Goal: Task Accomplishment & Management: Manage account settings

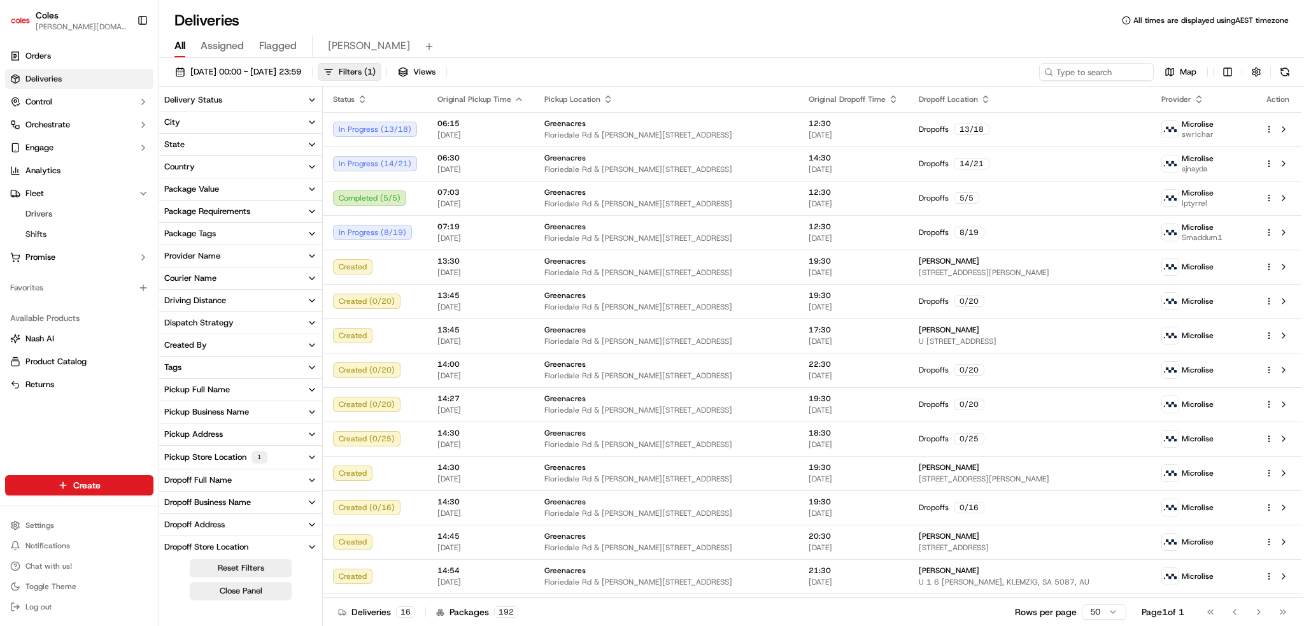
scroll to position [64, 0]
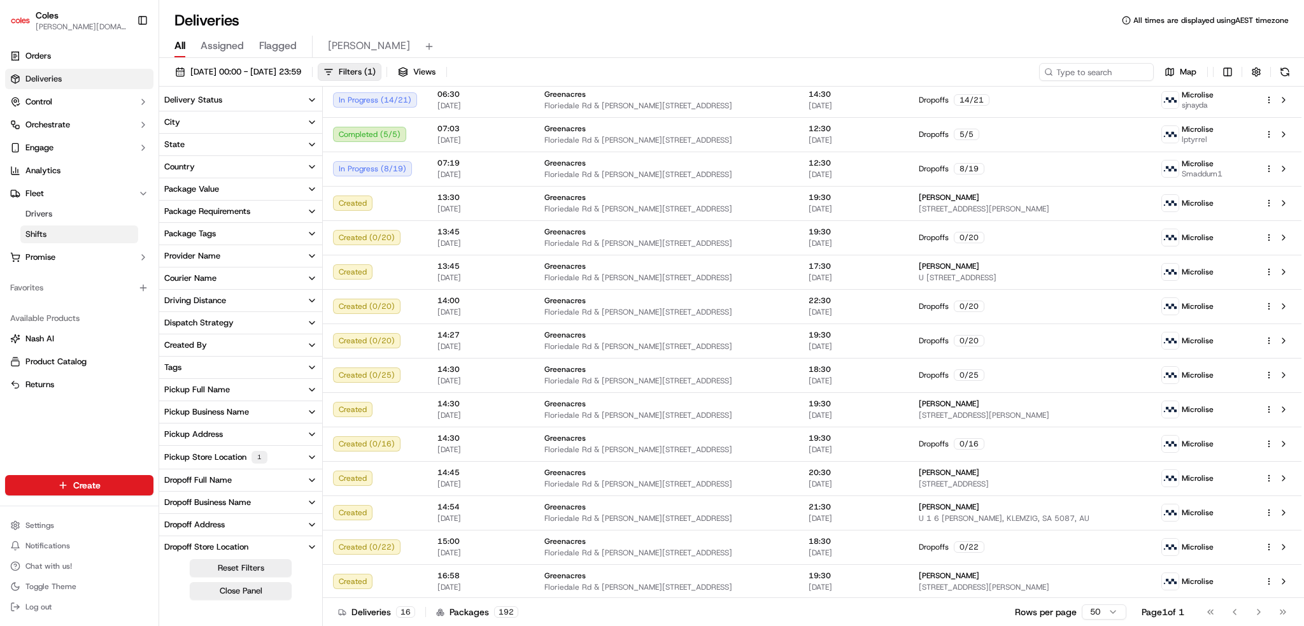
click at [52, 236] on link "Shifts" at bounding box center [79, 234] width 118 height 18
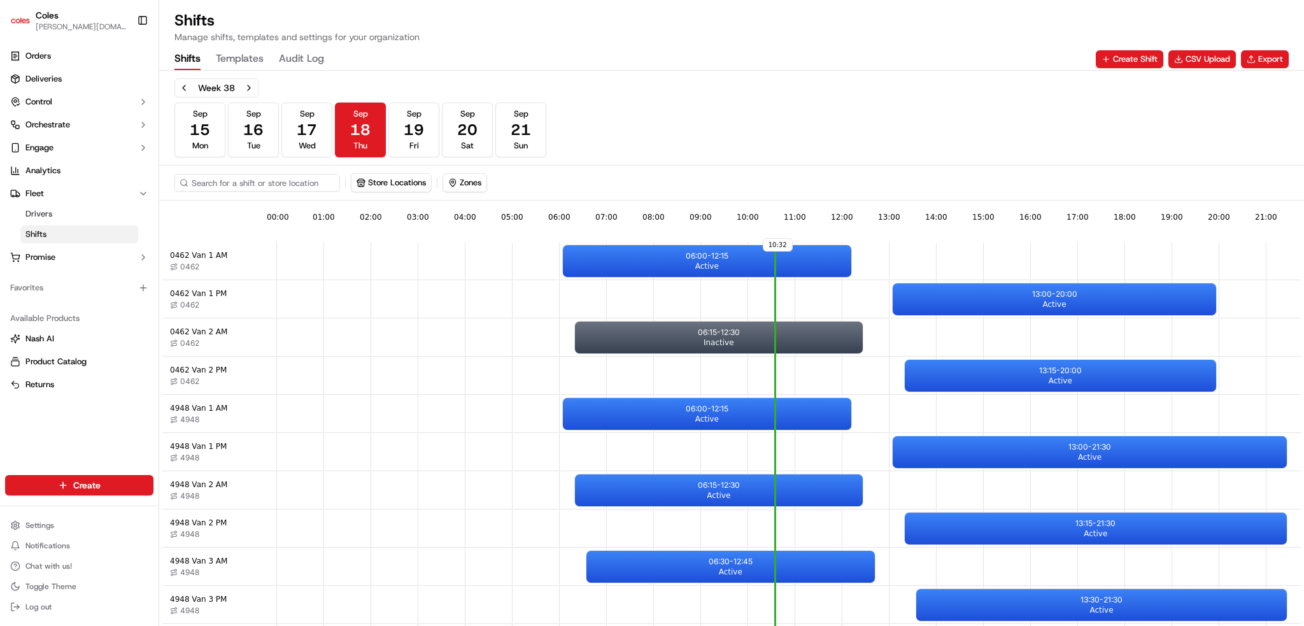
scroll to position [0, 113]
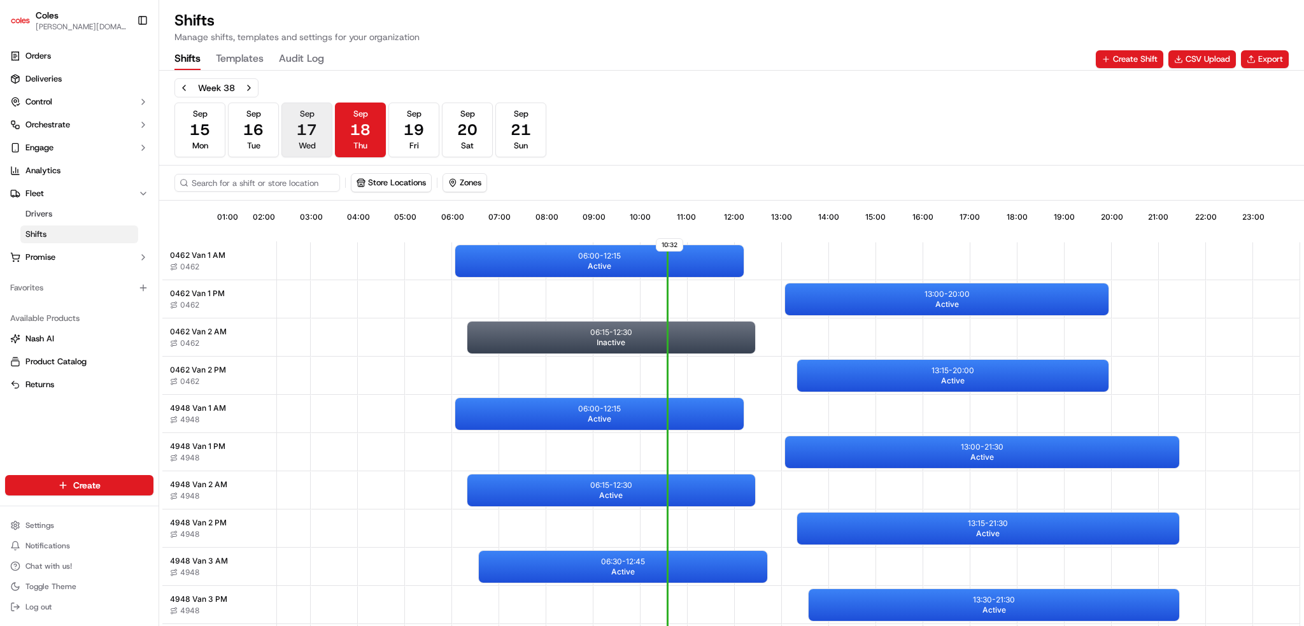
click at [316, 132] on span "17" at bounding box center [307, 130] width 20 height 20
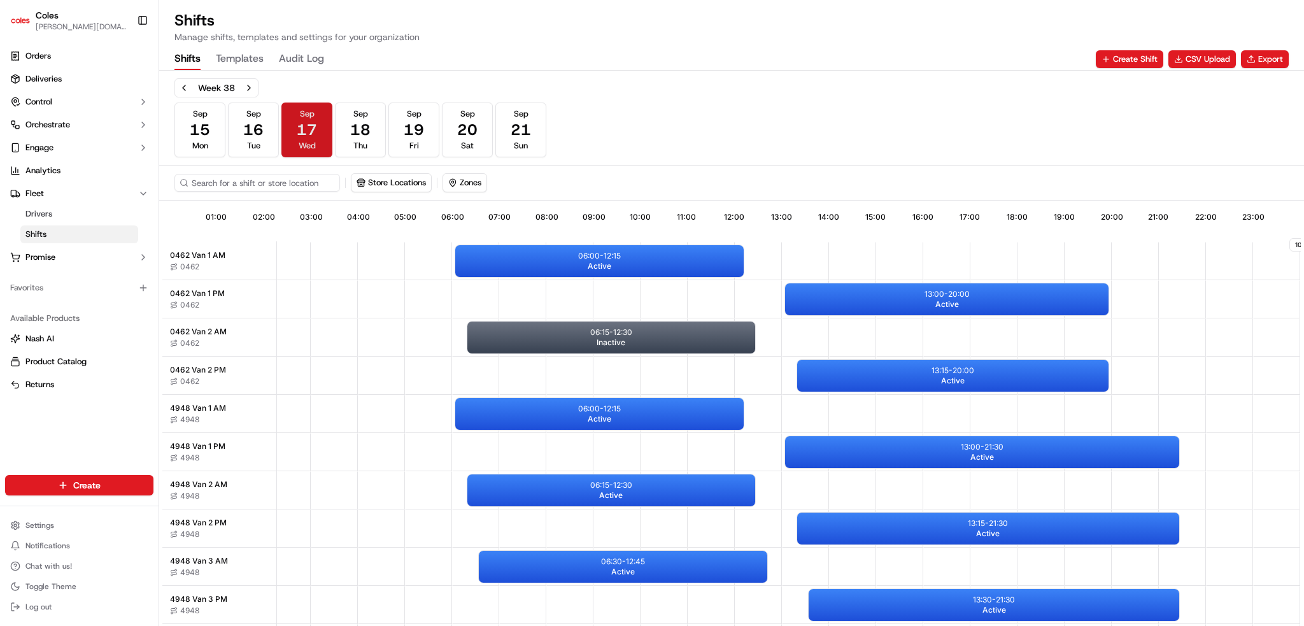
scroll to position [0, 113]
click at [45, 85] on link "Deliveries" at bounding box center [79, 79] width 148 height 20
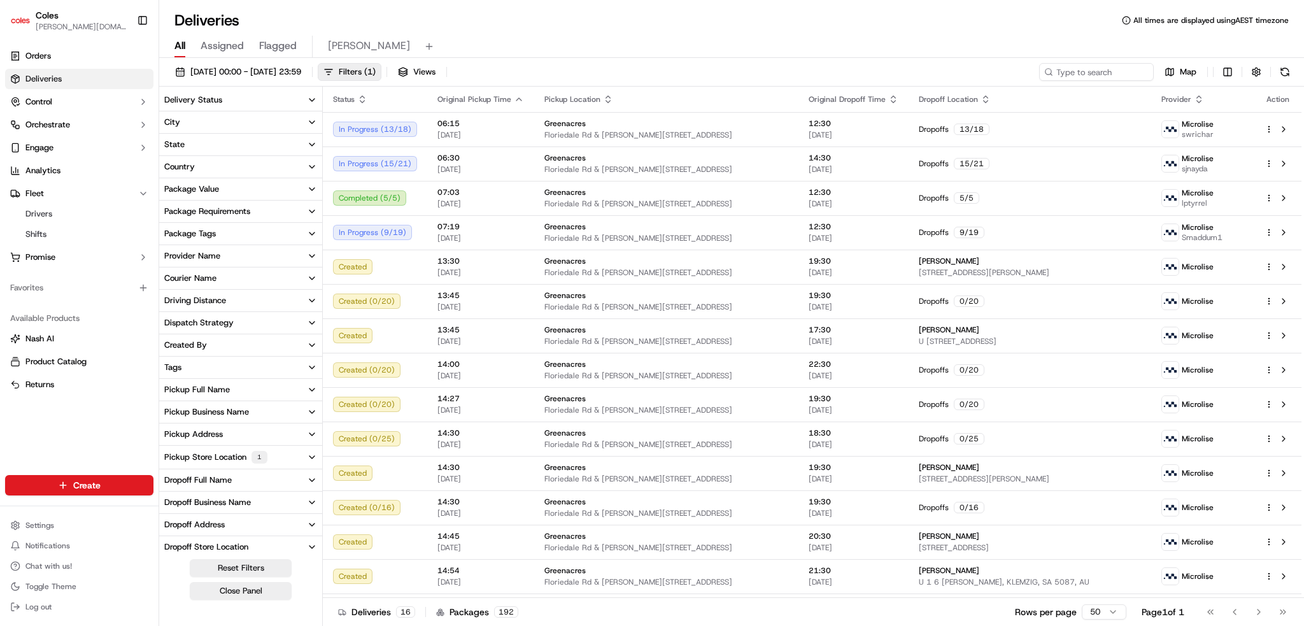
click at [1256, 73] on button "button" at bounding box center [1256, 72] width 18 height 18
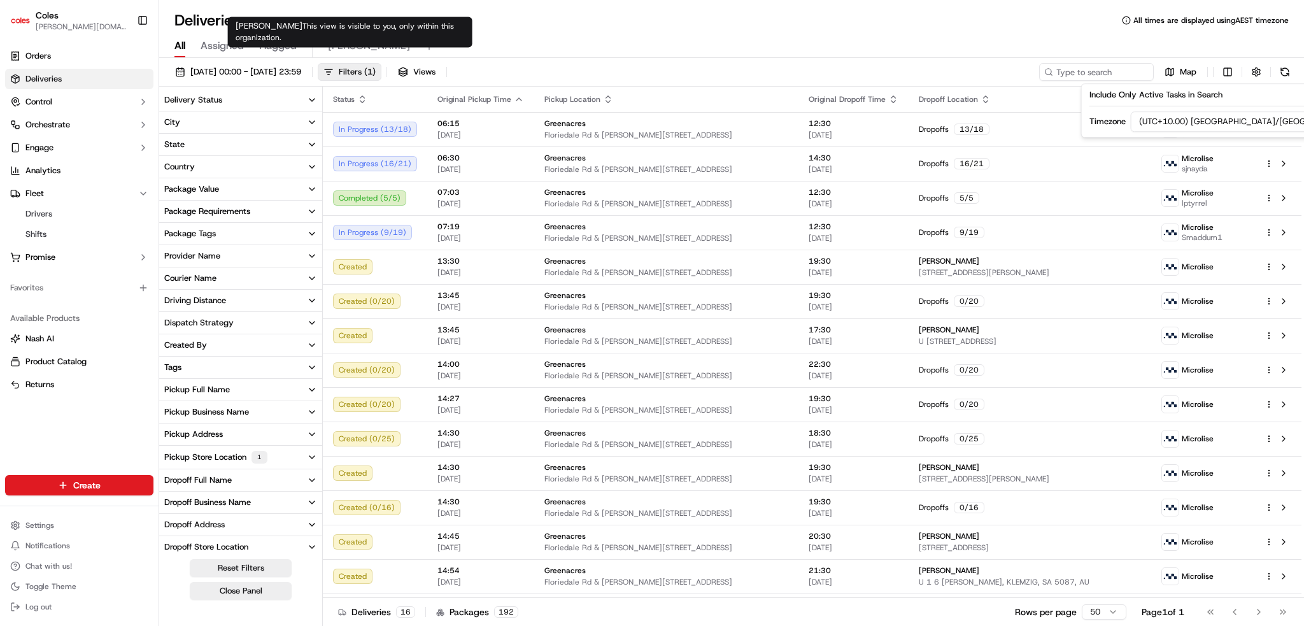
click at [339, 43] on span "[PERSON_NAME]" at bounding box center [369, 45] width 82 height 15
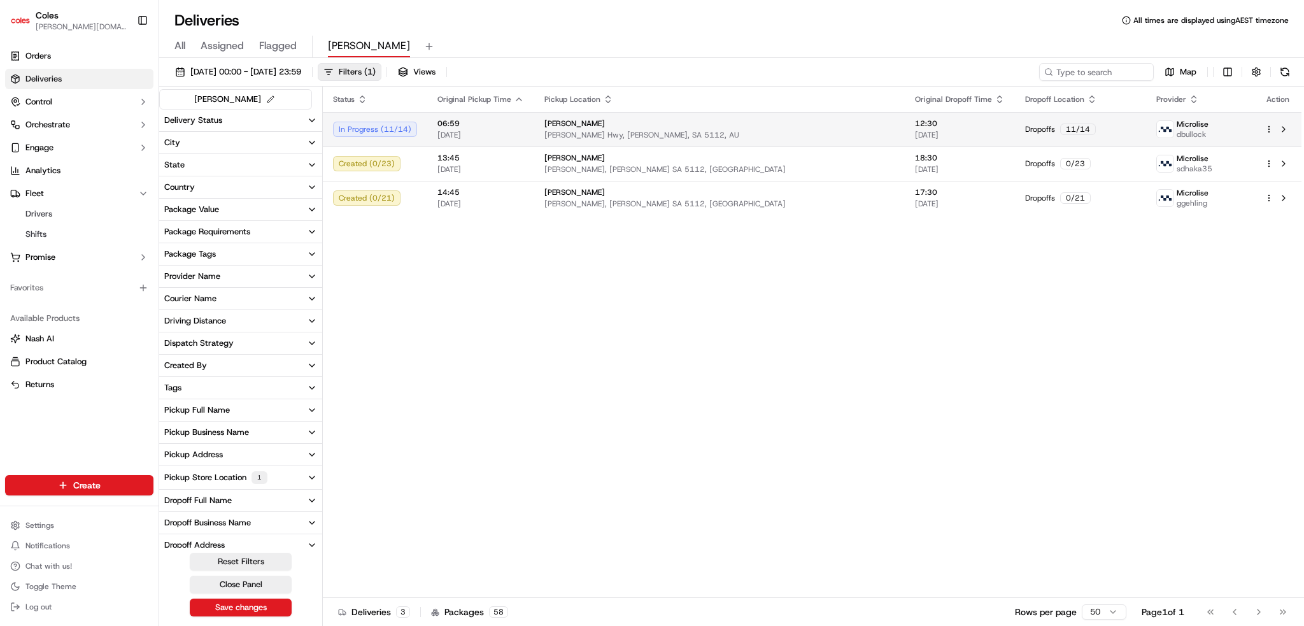
click at [612, 122] on div "[PERSON_NAME]" at bounding box center [719, 123] width 350 height 10
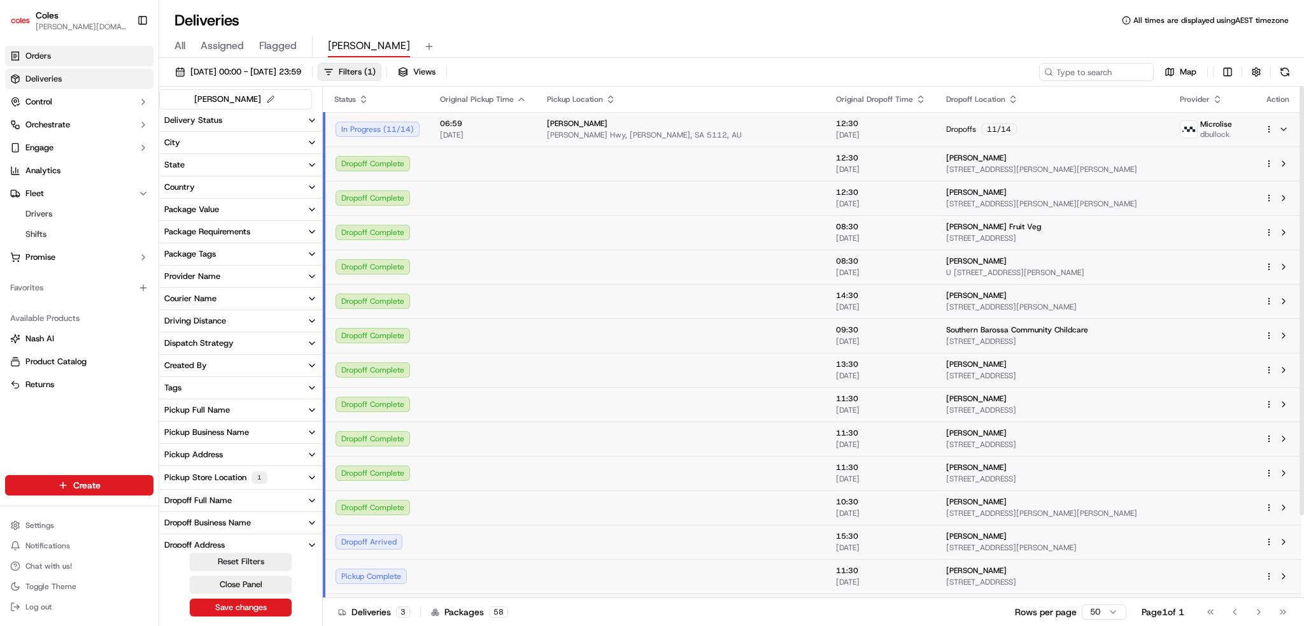
click at [77, 53] on link "Orders" at bounding box center [79, 56] width 148 height 20
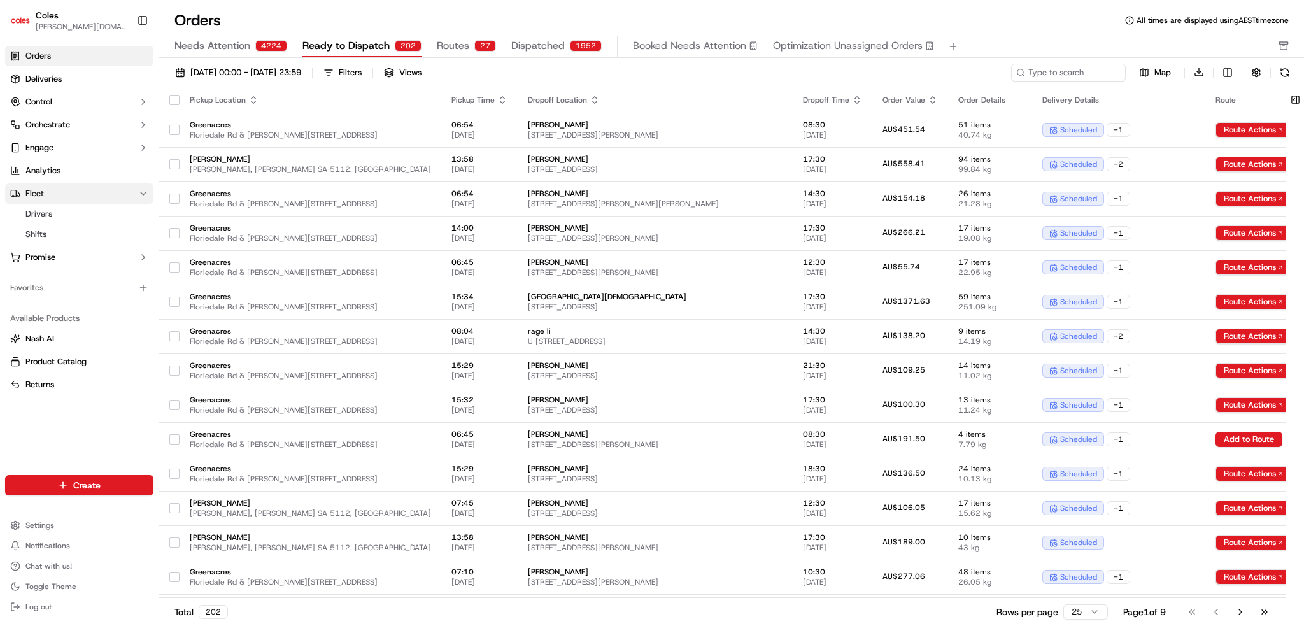
click at [55, 190] on button "Fleet" at bounding box center [79, 193] width 148 height 20
click at [56, 209] on link "Drivers" at bounding box center [79, 214] width 118 height 18
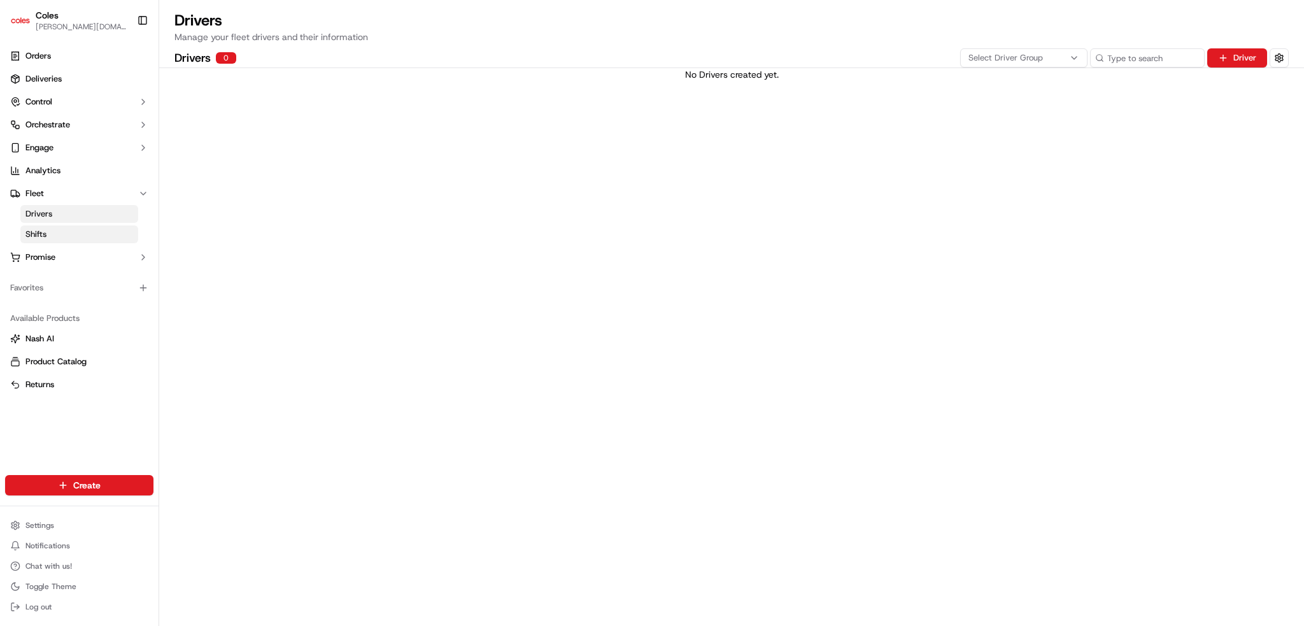
click at [46, 236] on span "Shifts" at bounding box center [35, 234] width 21 height 11
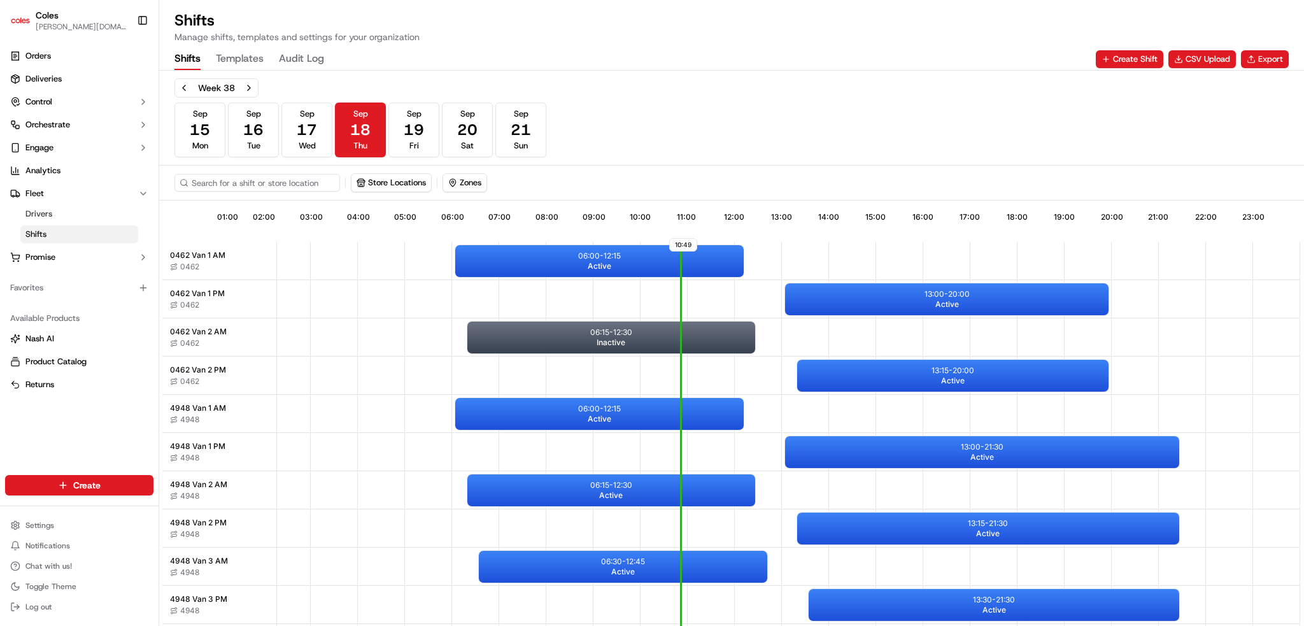
scroll to position [0, 113]
click at [53, 57] on link "Orders" at bounding box center [79, 56] width 148 height 20
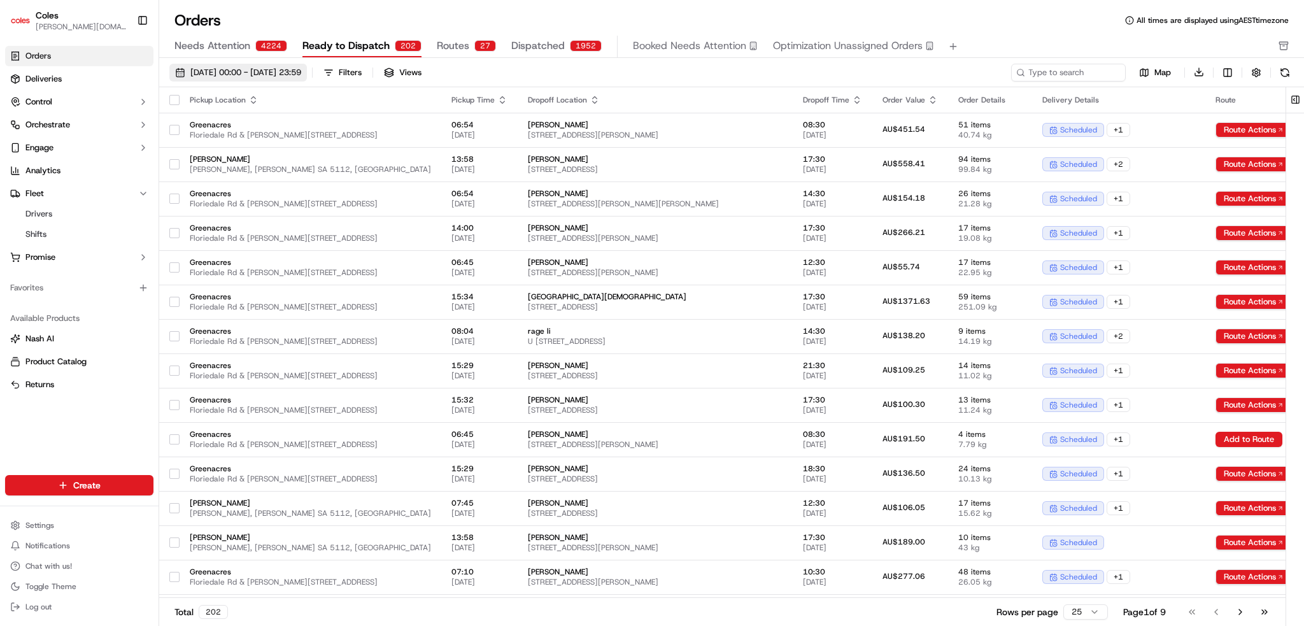
click at [301, 74] on span "01/09/2025 00:00 - 30/09/2025 23:59" at bounding box center [245, 72] width 111 height 11
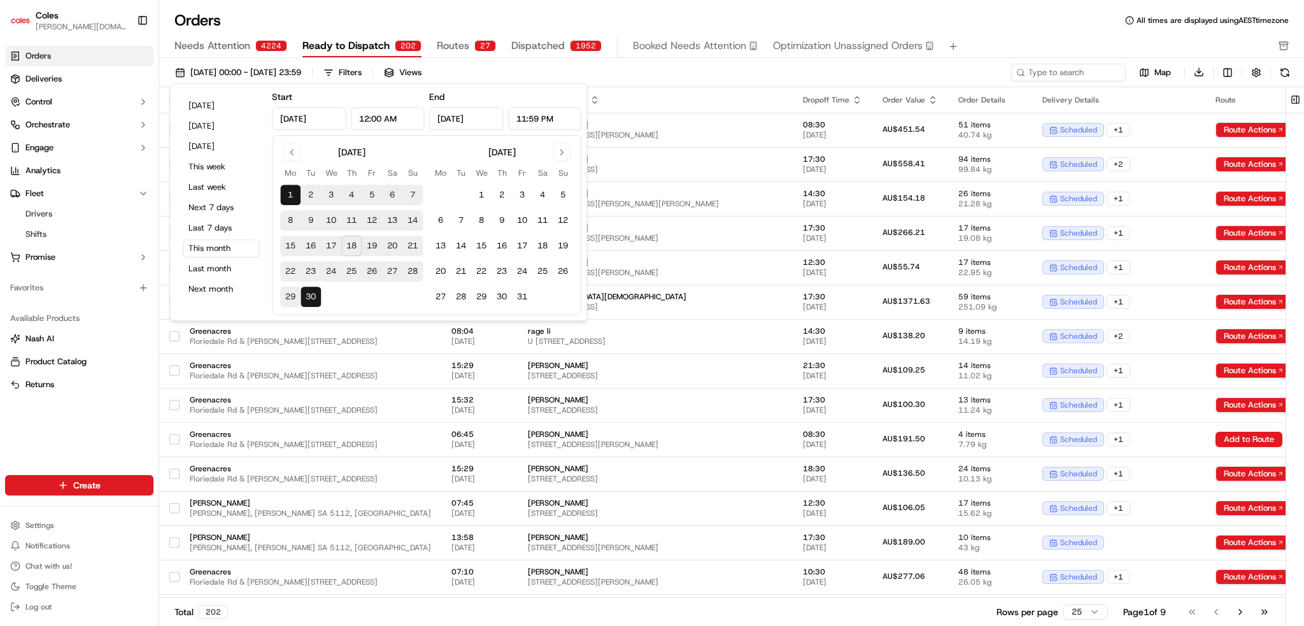
click at [358, 245] on button "18" at bounding box center [351, 246] width 20 height 20
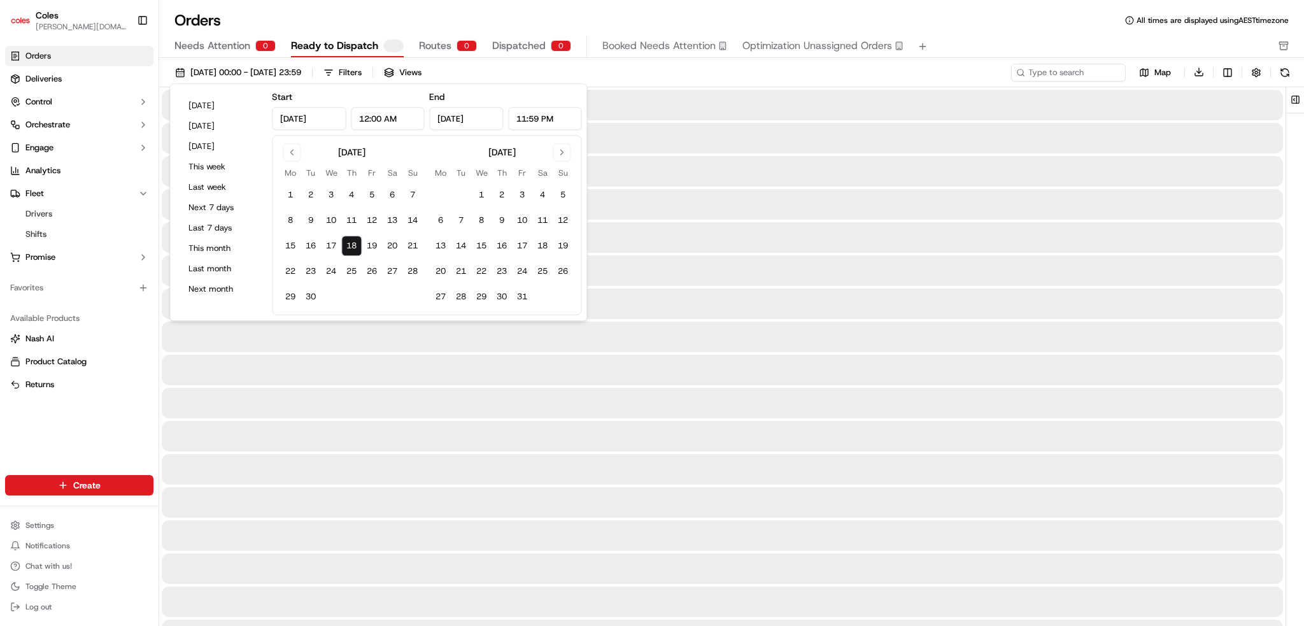
type input "Sep 18, 2025"
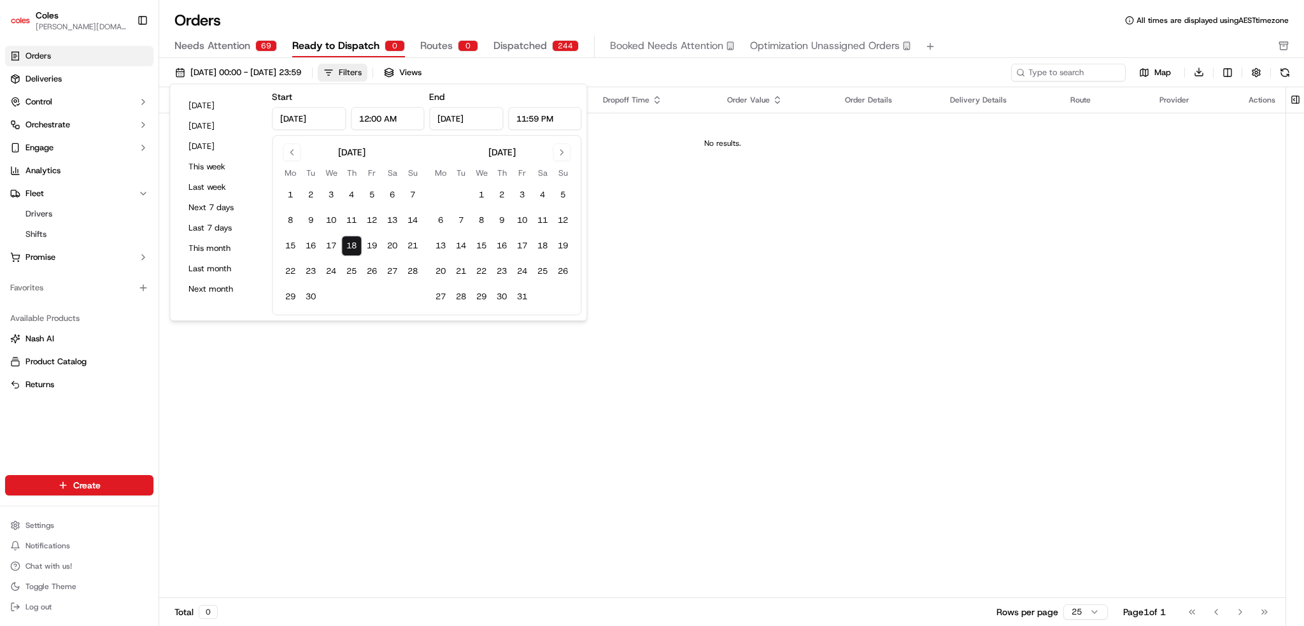
click at [367, 72] on button "Filters" at bounding box center [343, 73] width 50 height 18
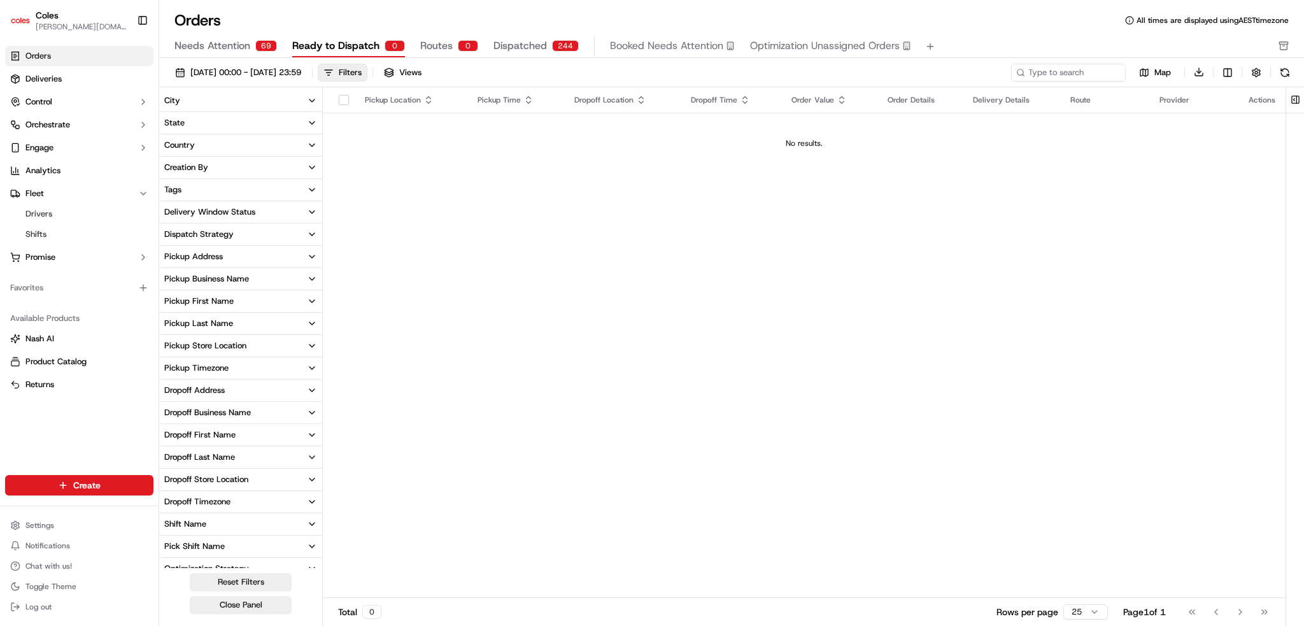
click at [222, 347] on div "Pickup Store Location" at bounding box center [205, 345] width 82 height 11
click at [224, 337] on button "Pickup Store Location" at bounding box center [240, 346] width 163 height 22
click at [230, 50] on span "Needs Attention" at bounding box center [212, 45] width 76 height 15
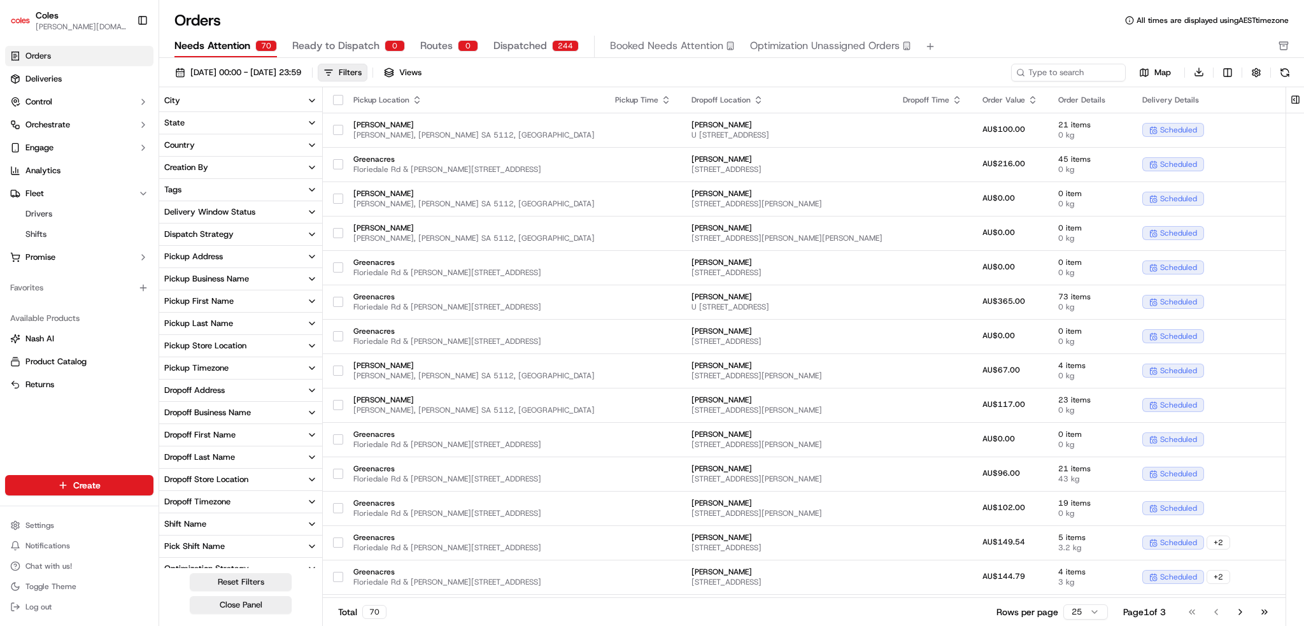
click at [259, 389] on button "Dropoff Address" at bounding box center [240, 391] width 163 height 22
click at [259, 390] on button "Dropoff Address" at bounding box center [240, 391] width 163 height 22
click at [266, 339] on button "Pickup Store Location" at bounding box center [240, 346] width 163 height 22
click at [202, 407] on label "[PERSON_NAME]" at bounding box center [210, 404] width 60 height 10
click at [174, 407] on button "[PERSON_NAME]" at bounding box center [169, 404] width 10 height 10
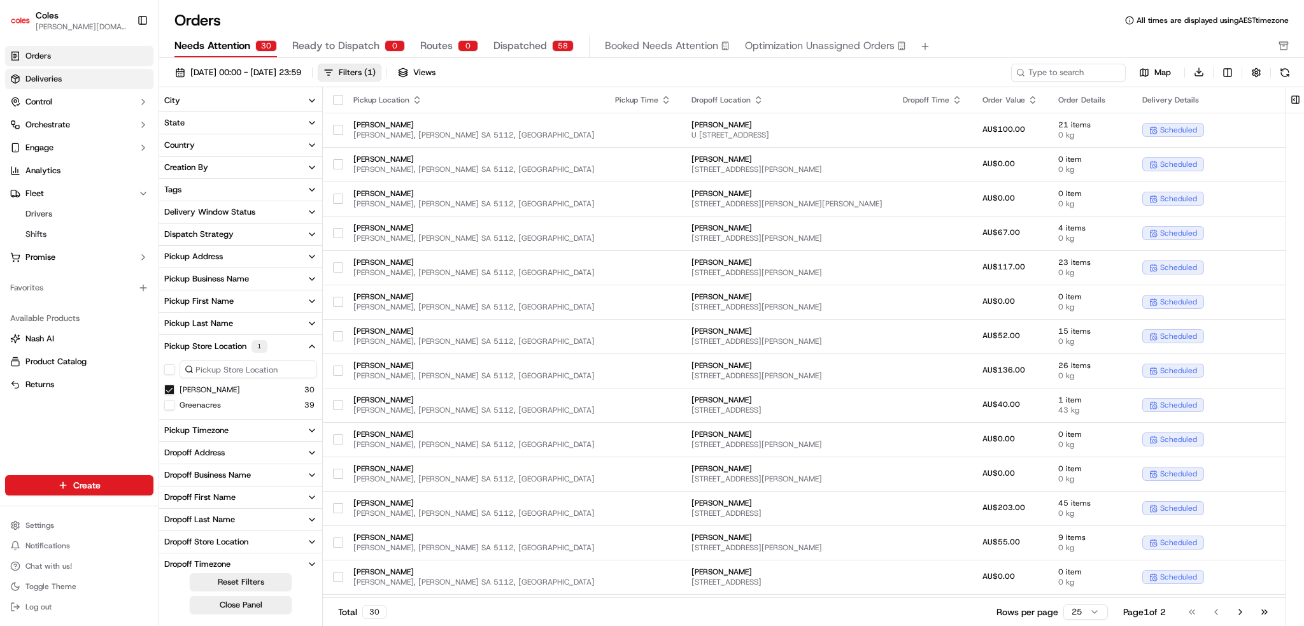
click at [44, 88] on link "Deliveries" at bounding box center [79, 79] width 148 height 20
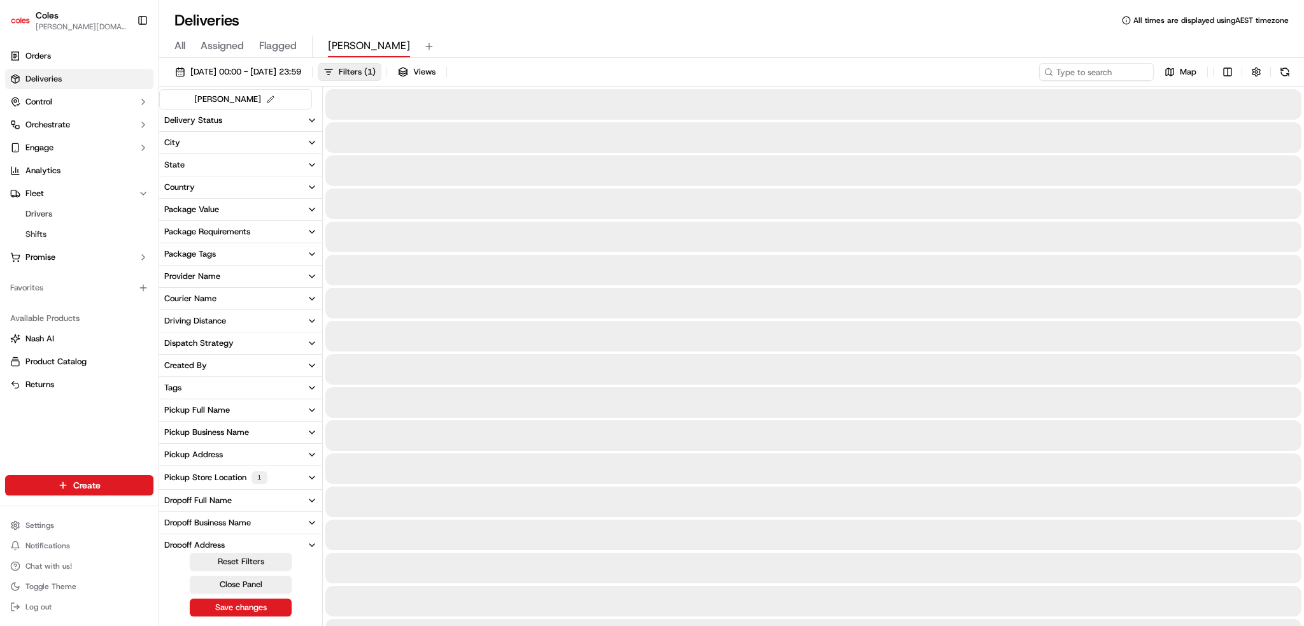
click at [185, 45] on span "All" at bounding box center [179, 45] width 11 height 15
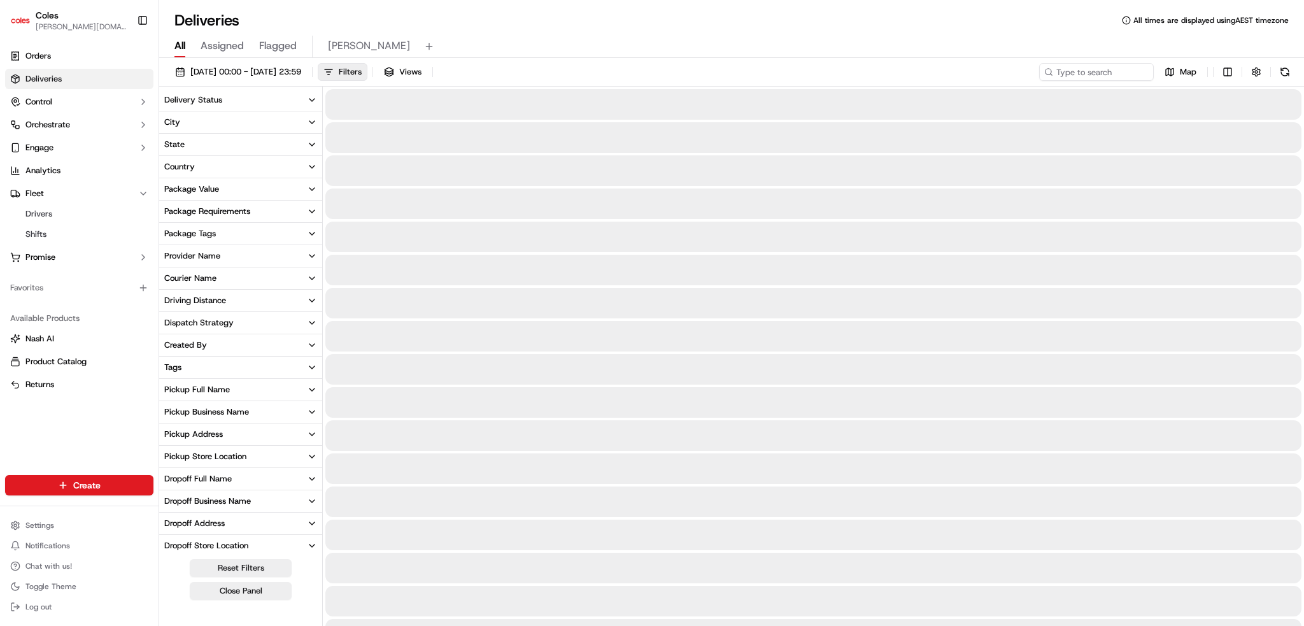
click at [178, 51] on span "All" at bounding box center [179, 45] width 11 height 15
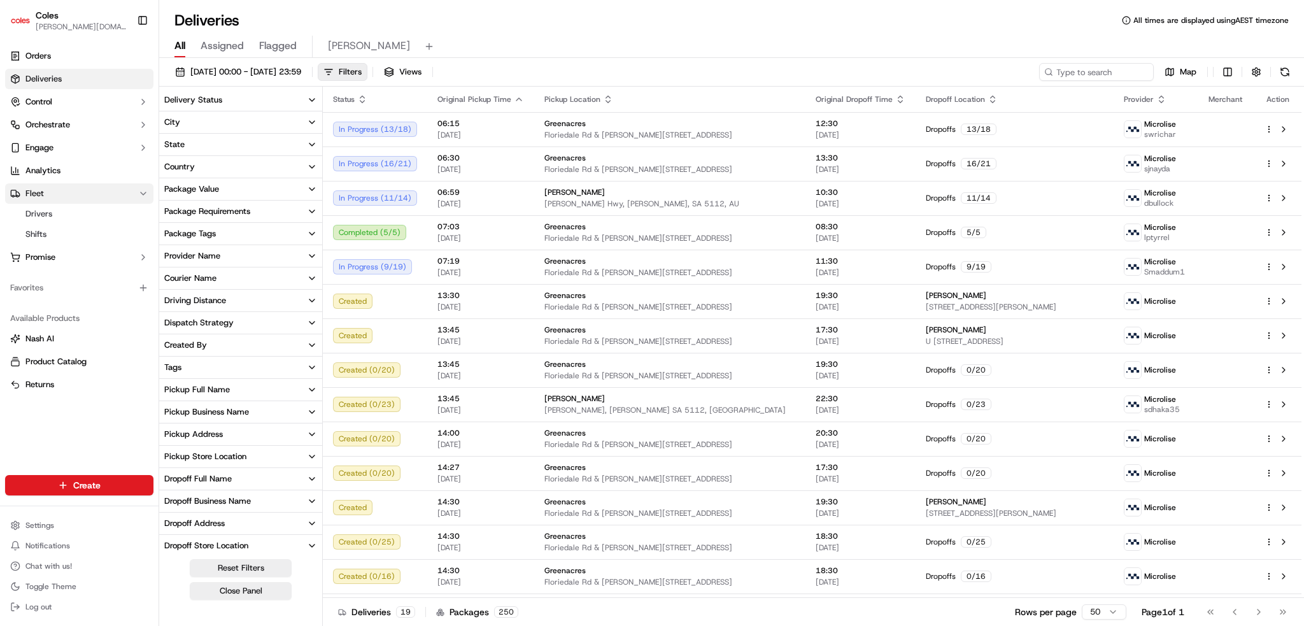
click at [50, 198] on button "Fleet" at bounding box center [79, 193] width 148 height 20
click at [99, 196] on button "Fleet" at bounding box center [79, 193] width 148 height 20
click at [48, 231] on link "Shifts" at bounding box center [79, 234] width 118 height 18
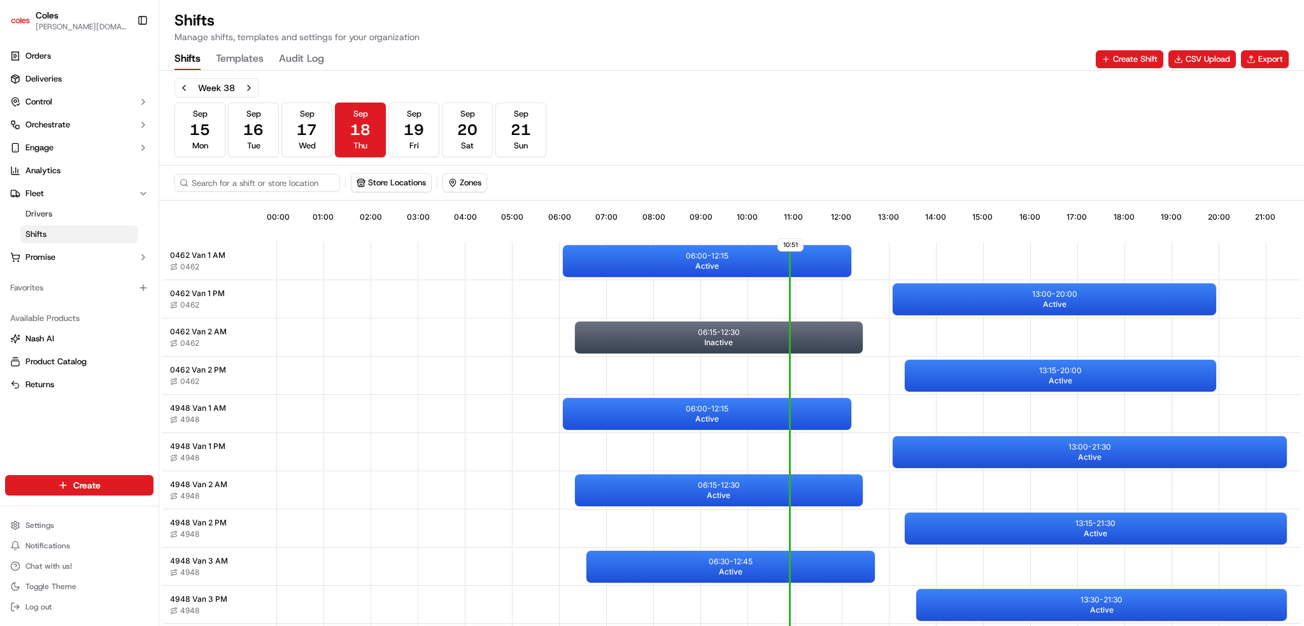
scroll to position [0, 113]
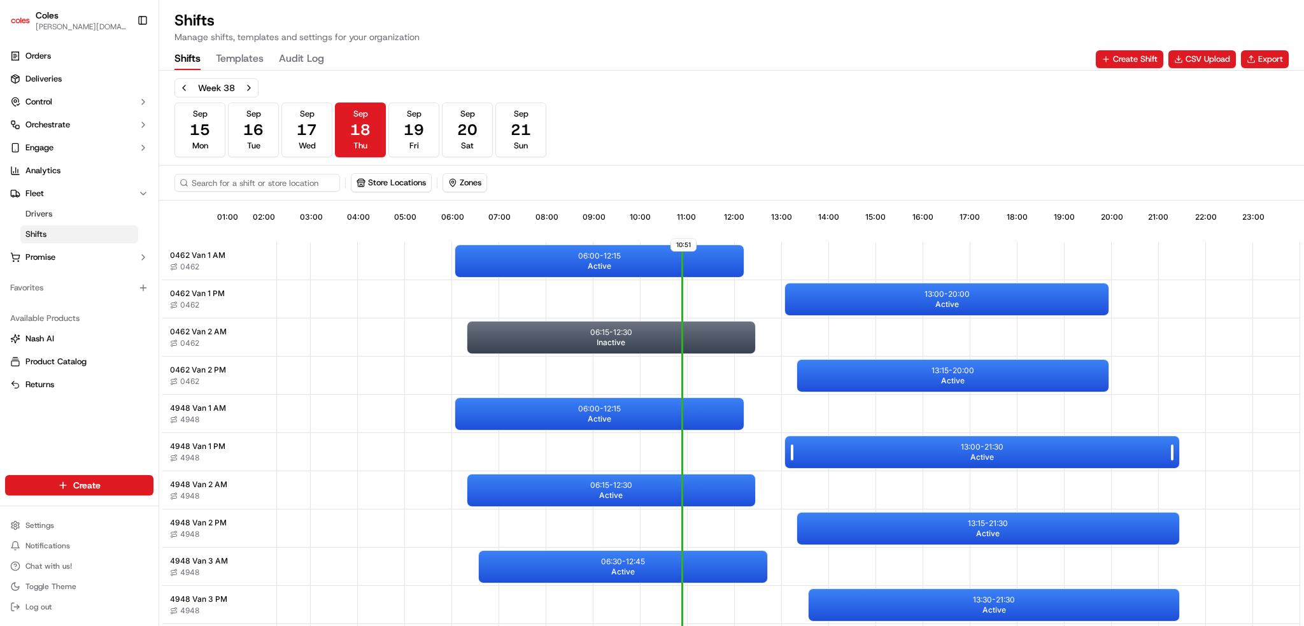
click at [884, 451] on div "13:00 - 21:30 Active" at bounding box center [982, 452] width 394 height 32
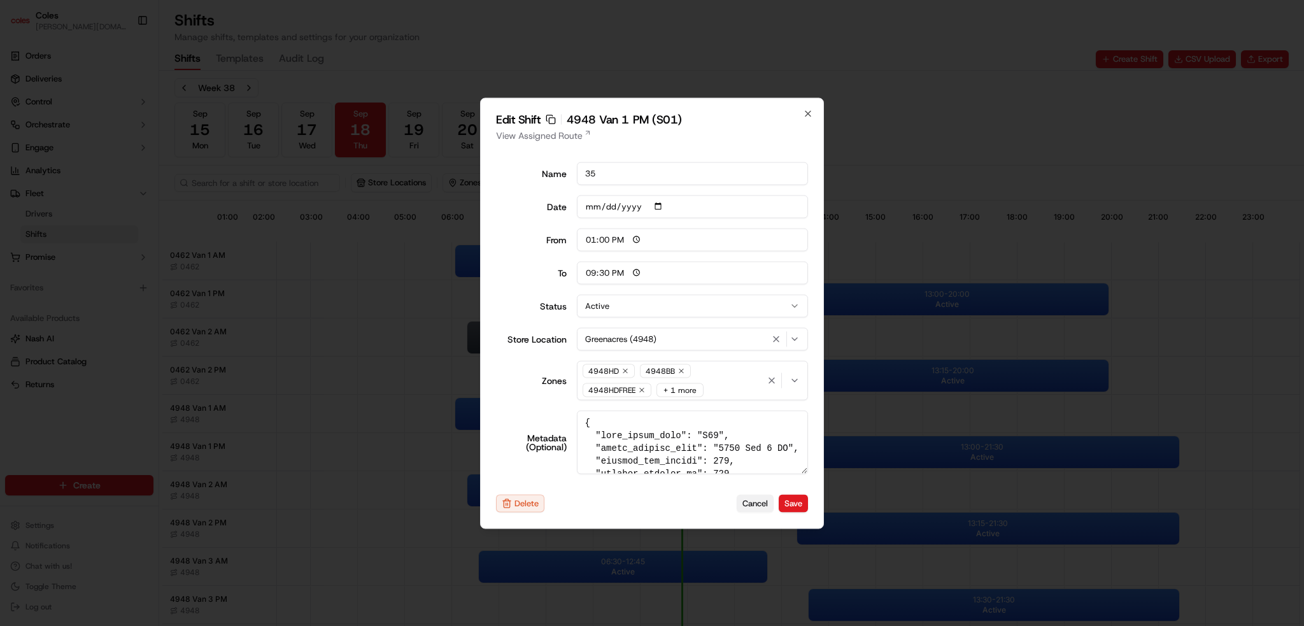
click at [758, 511] on button "Cancel" at bounding box center [755, 504] width 37 height 18
type input "06:00"
type input "14:00"
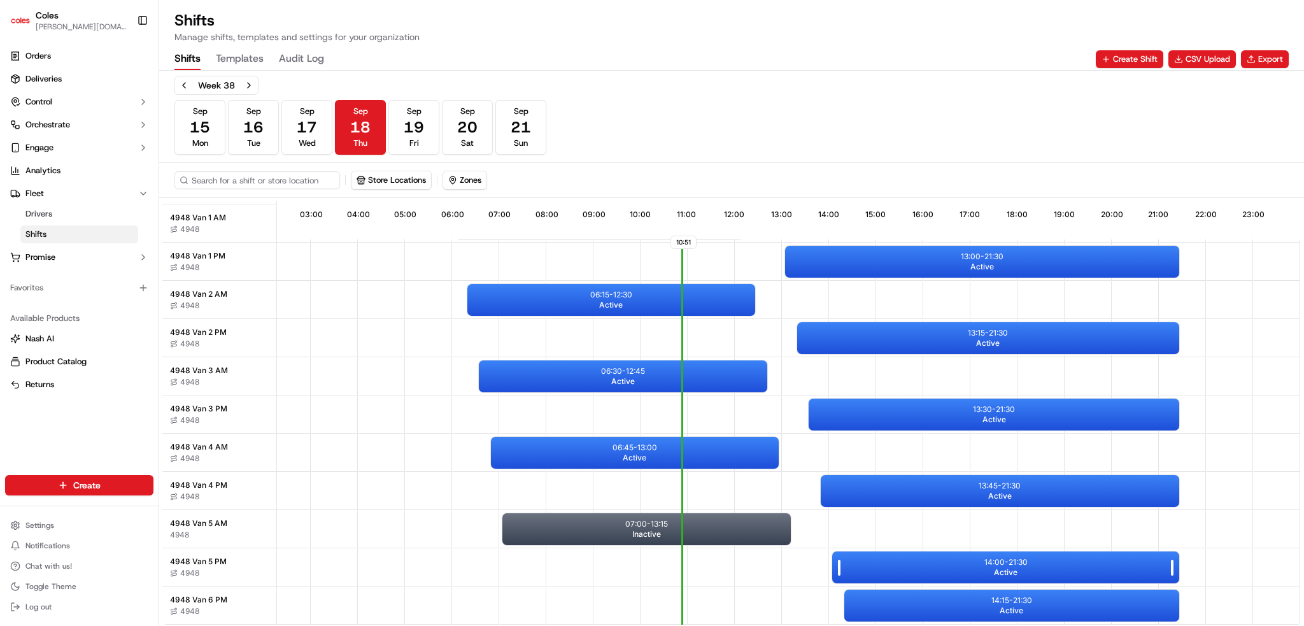
scroll to position [194, 113]
click at [1004, 557] on p "14:00 - 21:30" at bounding box center [1005, 562] width 43 height 10
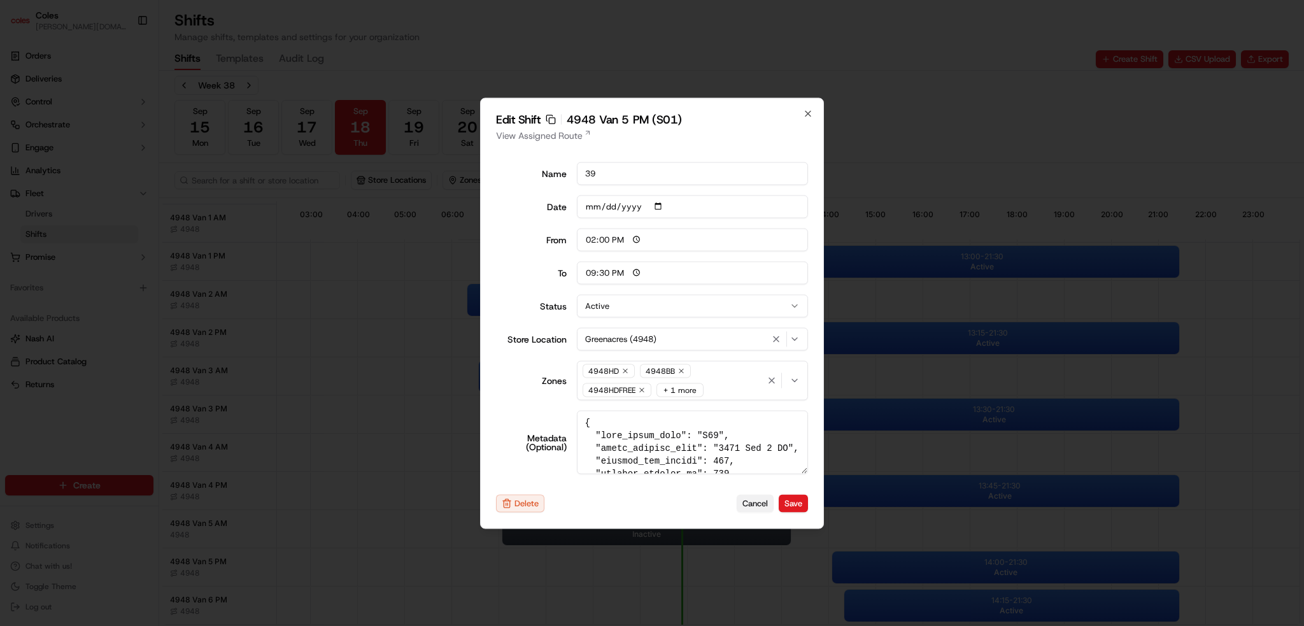
click at [753, 507] on button "Cancel" at bounding box center [755, 504] width 37 height 18
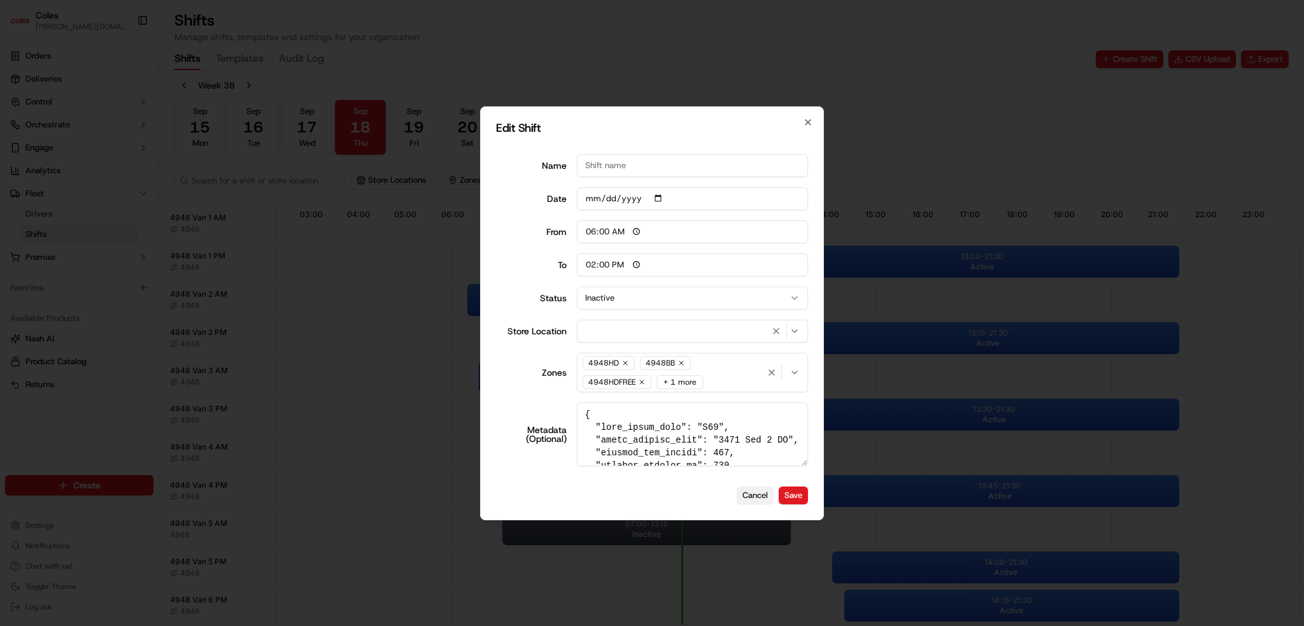
type input "06:00"
type input "14:00"
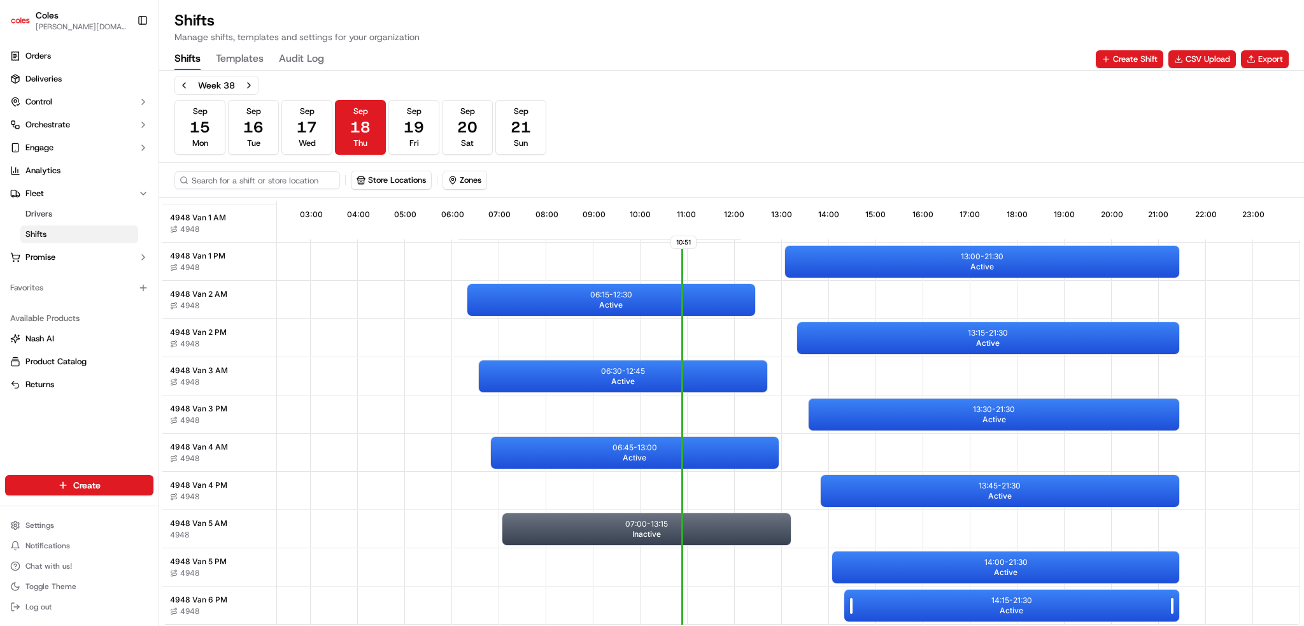
click at [1006, 606] on span "Active" at bounding box center [1012, 611] width 24 height 10
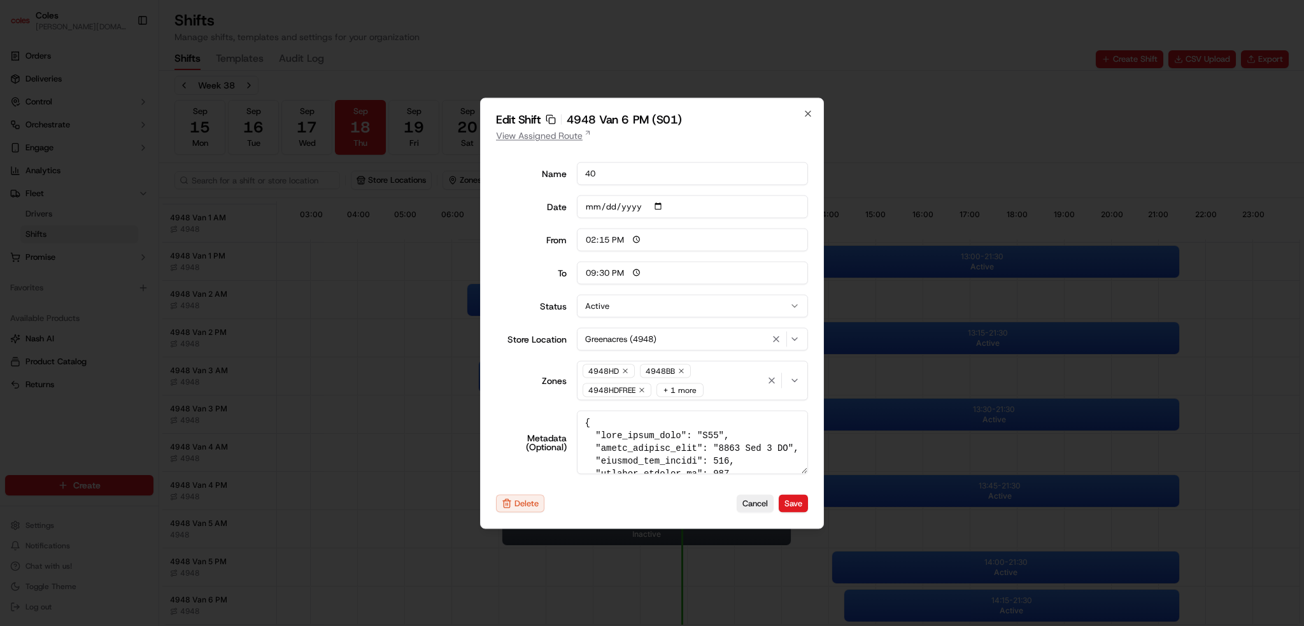
click at [566, 133] on link "View Assigned Route" at bounding box center [652, 135] width 312 height 13
click at [808, 111] on icon "button" at bounding box center [808, 113] width 10 height 10
type input "06:00"
type input "14:00"
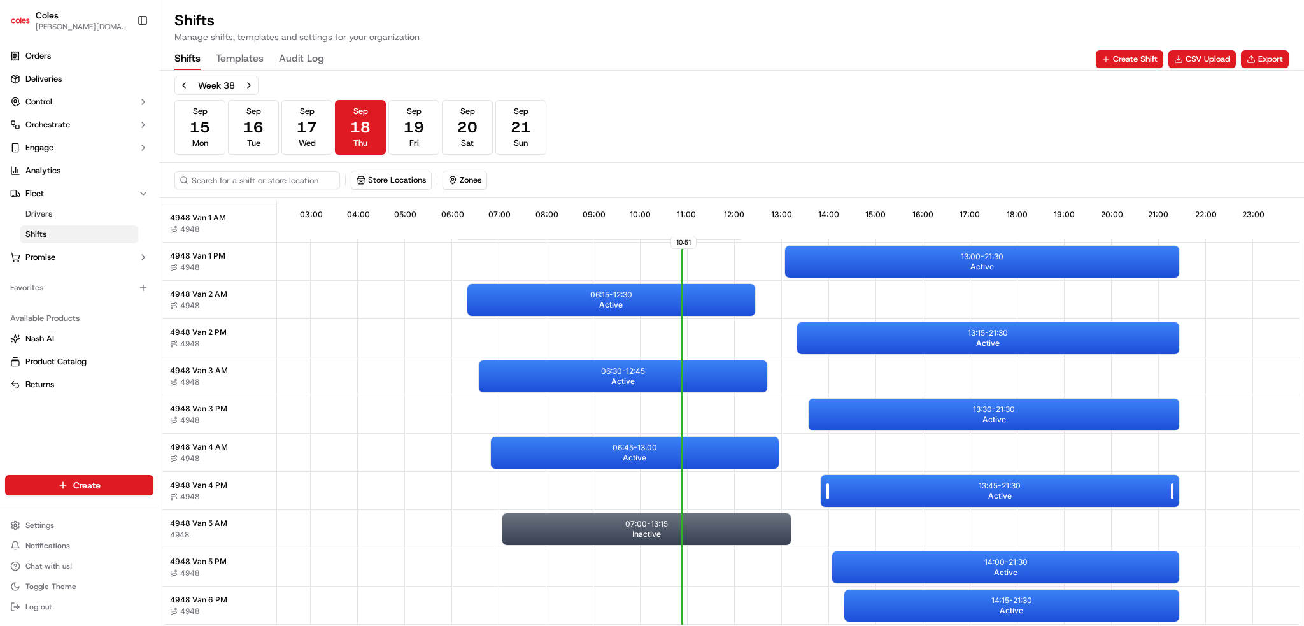
click at [1072, 482] on div "13:45 - 21:30 Active" at bounding box center [1000, 491] width 359 height 32
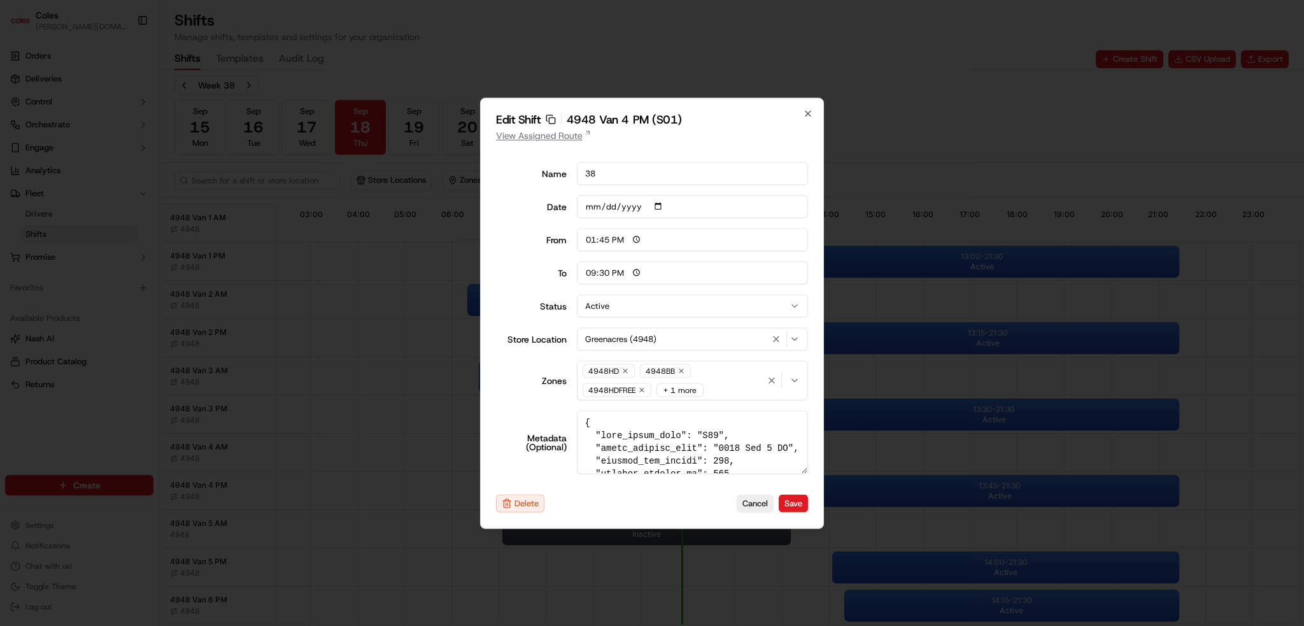
click at [571, 134] on link "View Assigned Route" at bounding box center [652, 135] width 312 height 13
click at [812, 115] on icon "button" at bounding box center [808, 113] width 10 height 10
type input "06:00"
type input "14:00"
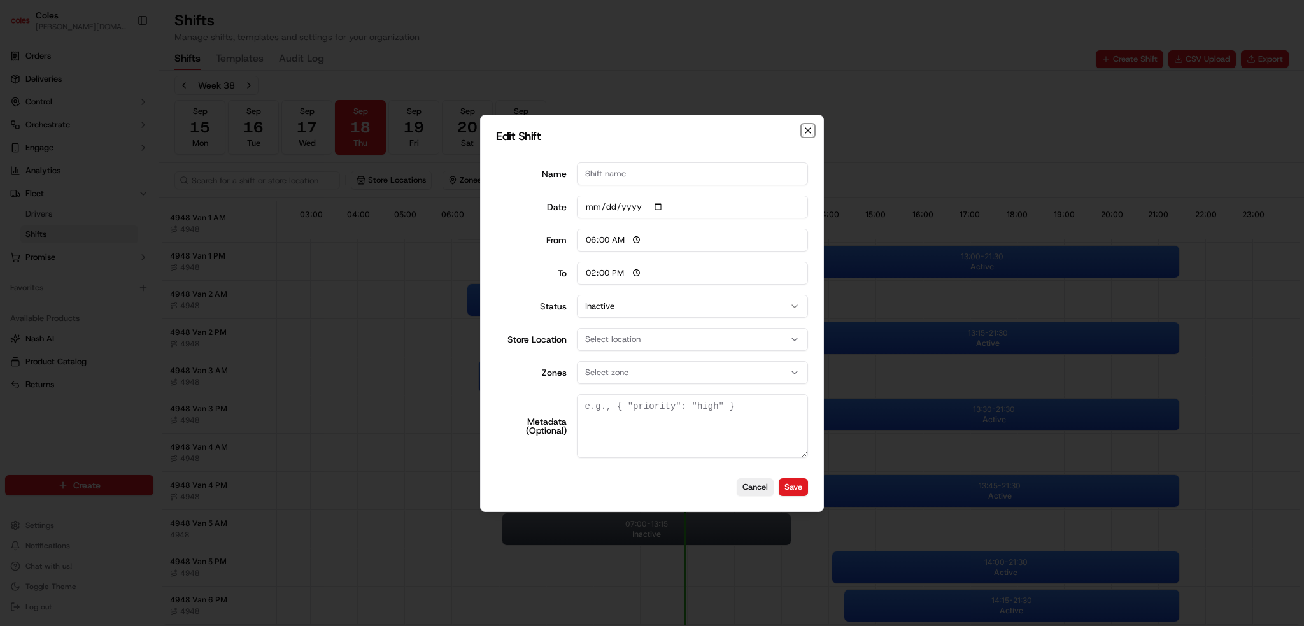
scroll to position [0, 0]
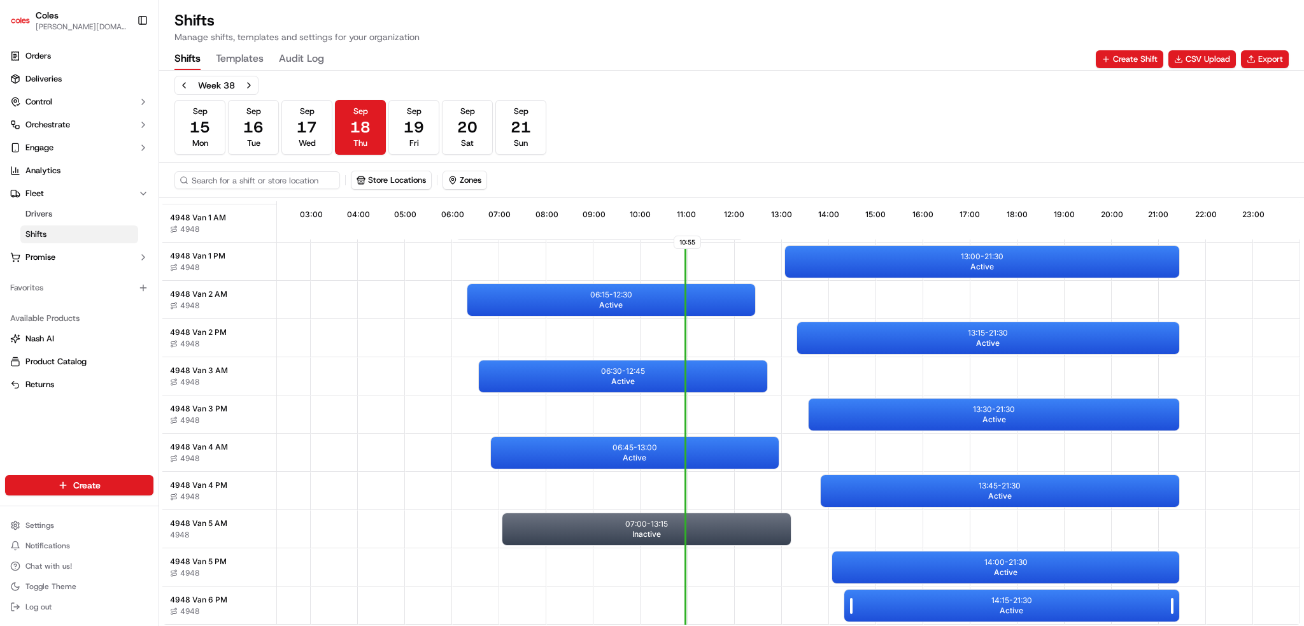
click at [986, 611] on div "14:15 - 21:30 Active" at bounding box center [1012, 606] width 336 height 32
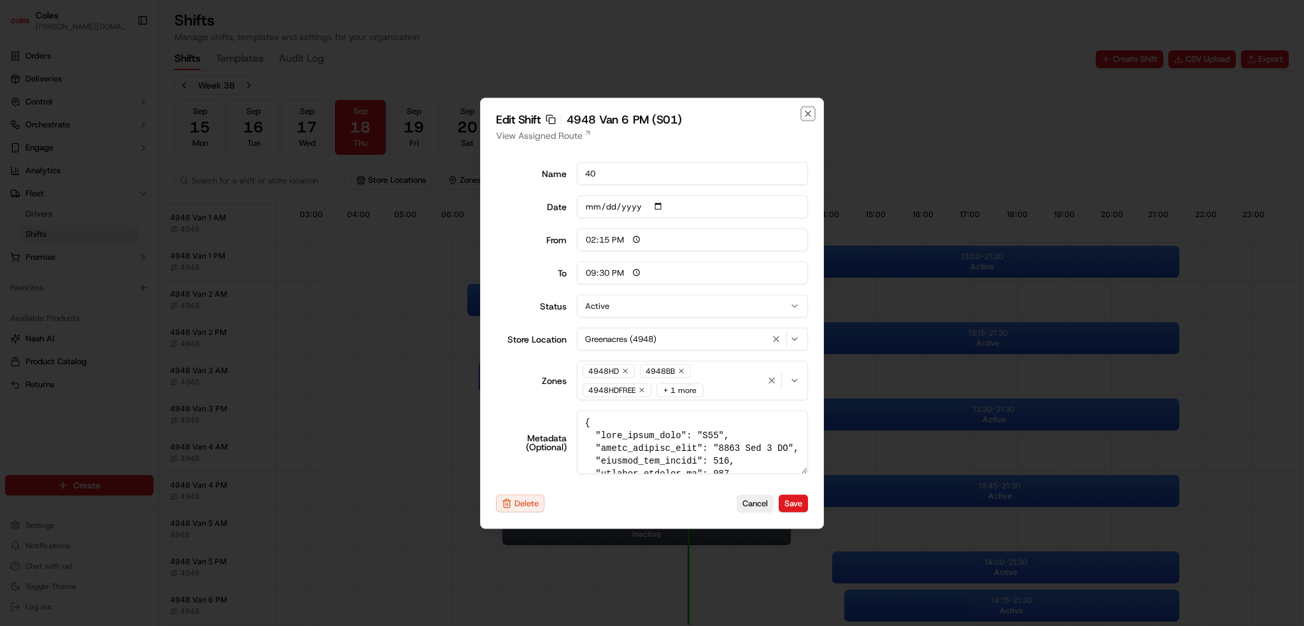
click at [812, 109] on icon "button" at bounding box center [808, 113] width 10 height 10
type input "06:00"
type input "14:00"
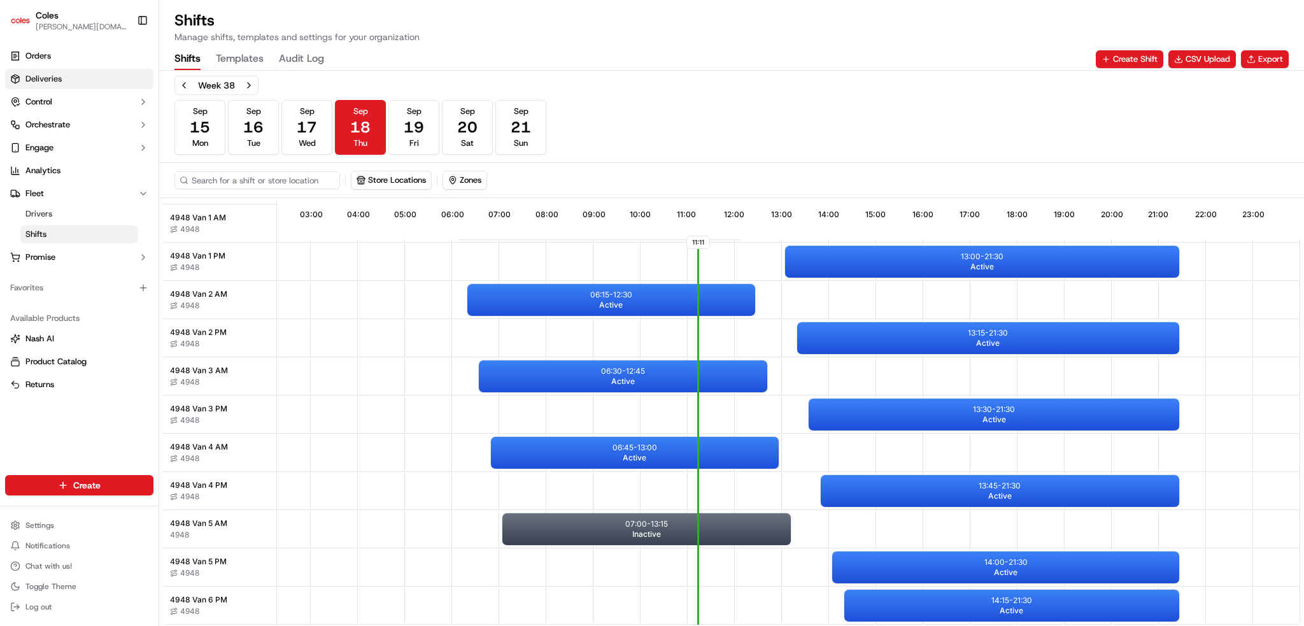
click at [92, 83] on link "Deliveries" at bounding box center [79, 79] width 148 height 20
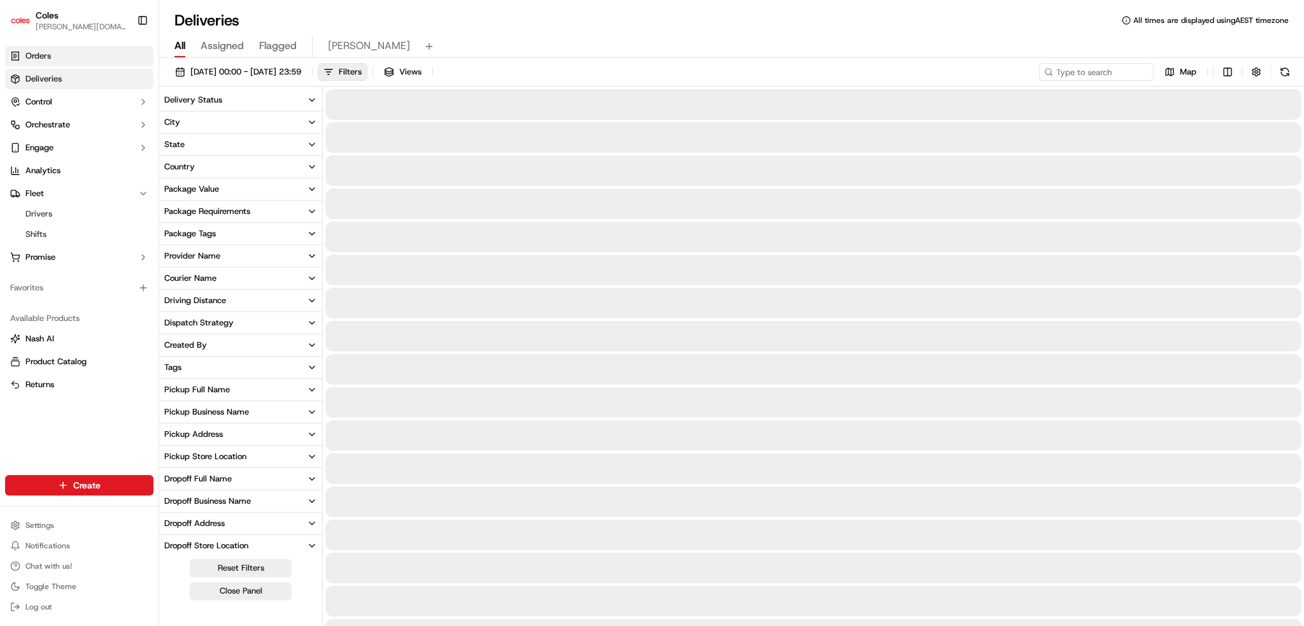
click at [60, 48] on link "Orders" at bounding box center [79, 56] width 148 height 20
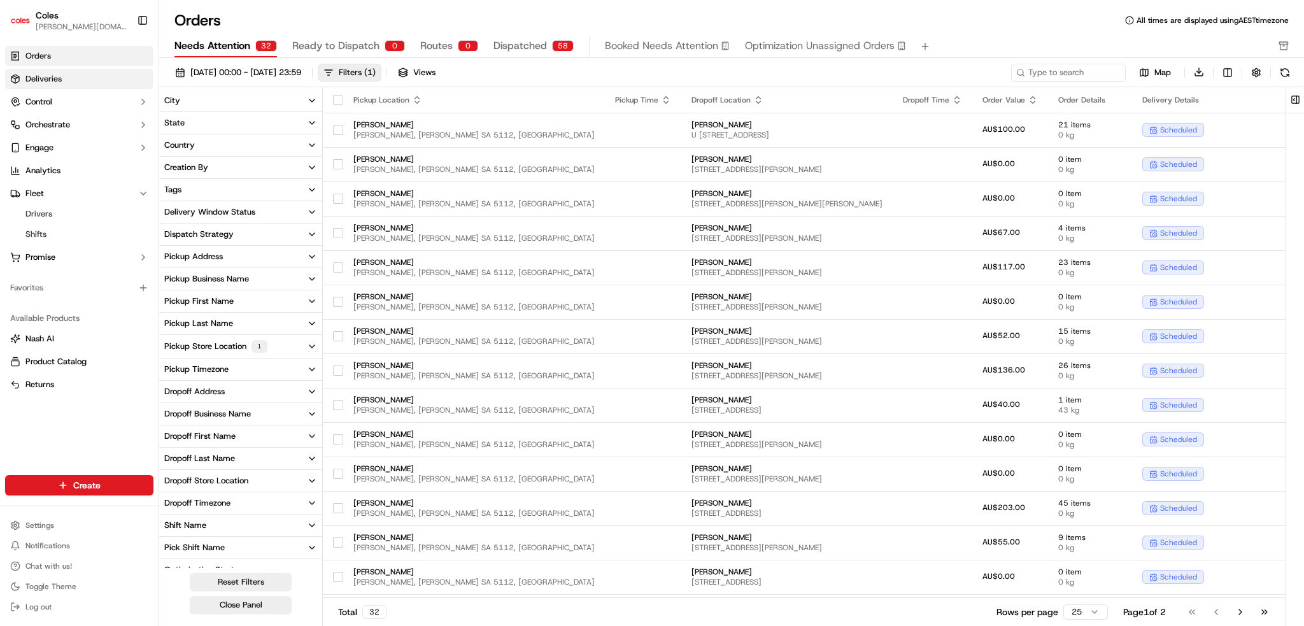
click at [118, 83] on link "Deliveries" at bounding box center [79, 79] width 148 height 20
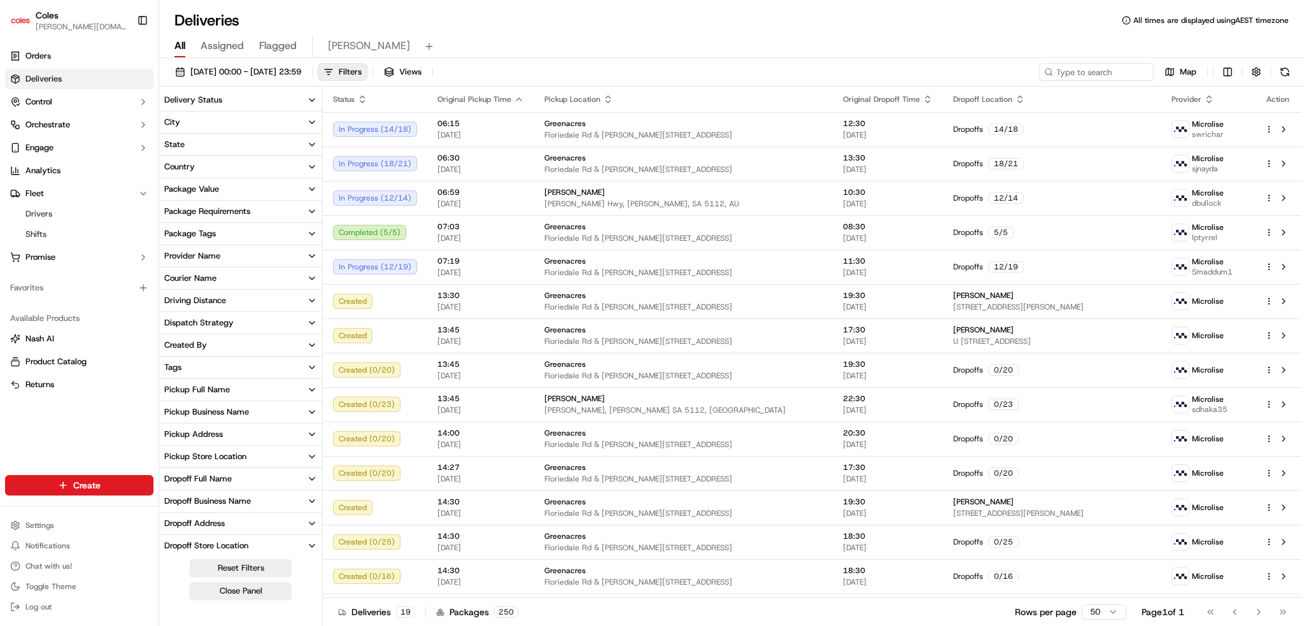
click at [247, 452] on button "Pickup Store Location" at bounding box center [240, 457] width 163 height 22
click at [172, 500] on button "Greenacres" at bounding box center [169, 502] width 10 height 10
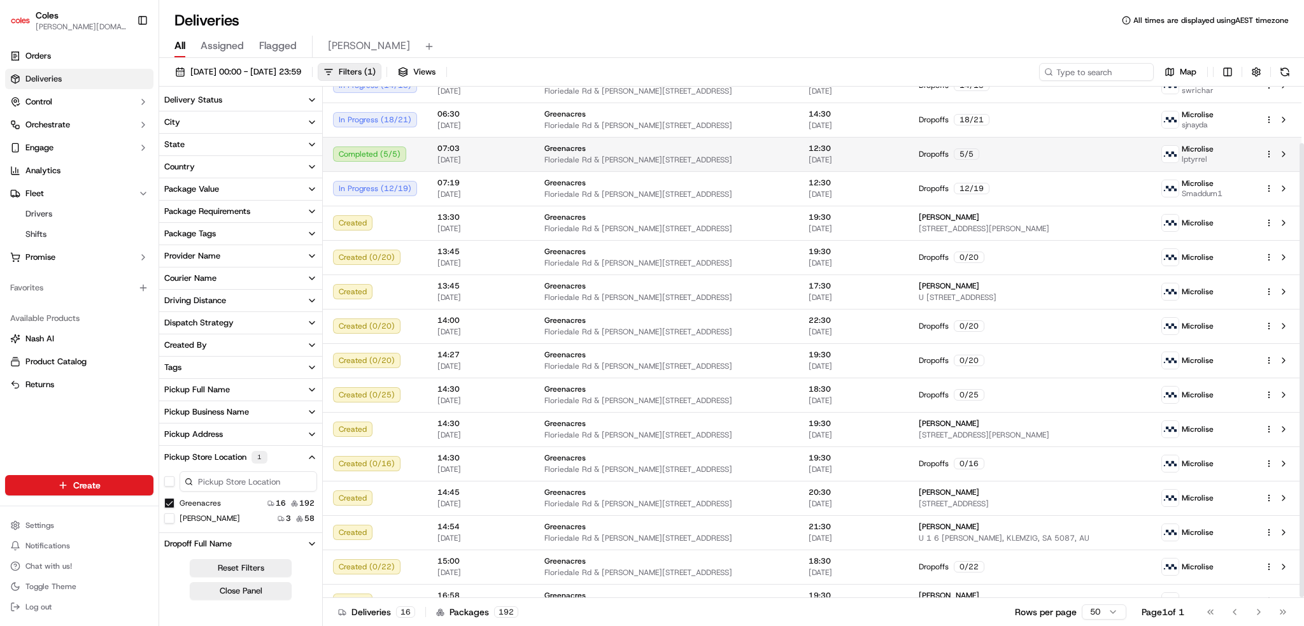
scroll to position [64, 0]
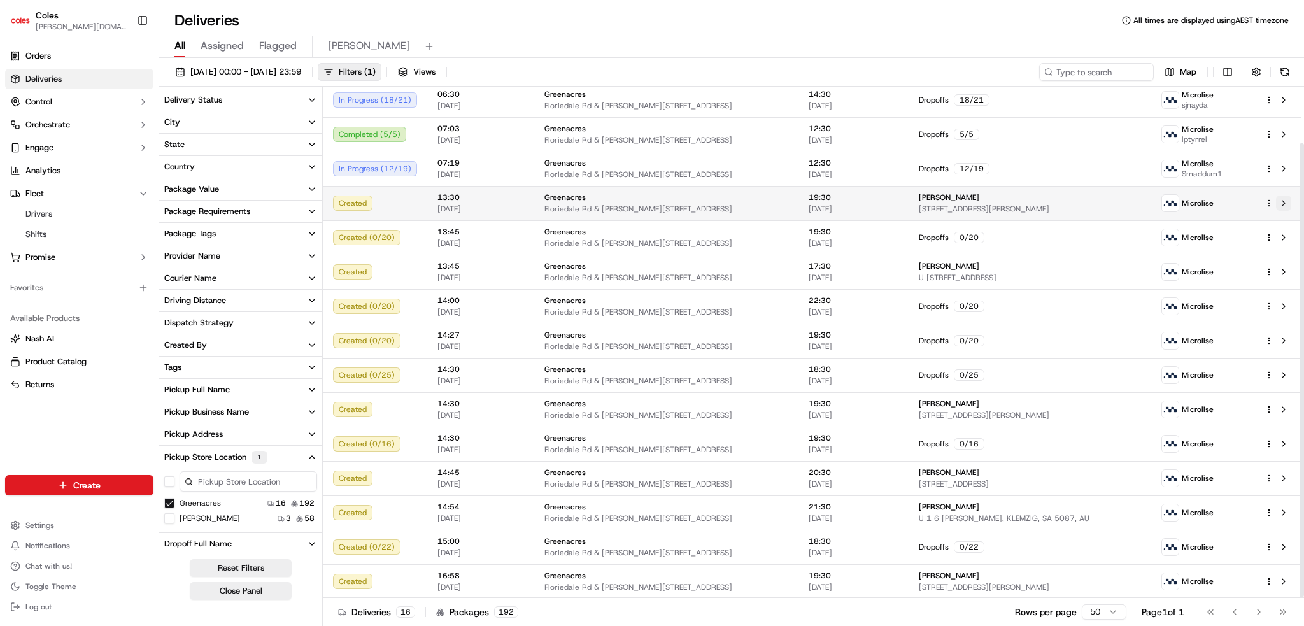
click at [1289, 201] on button at bounding box center [1283, 202] width 15 height 15
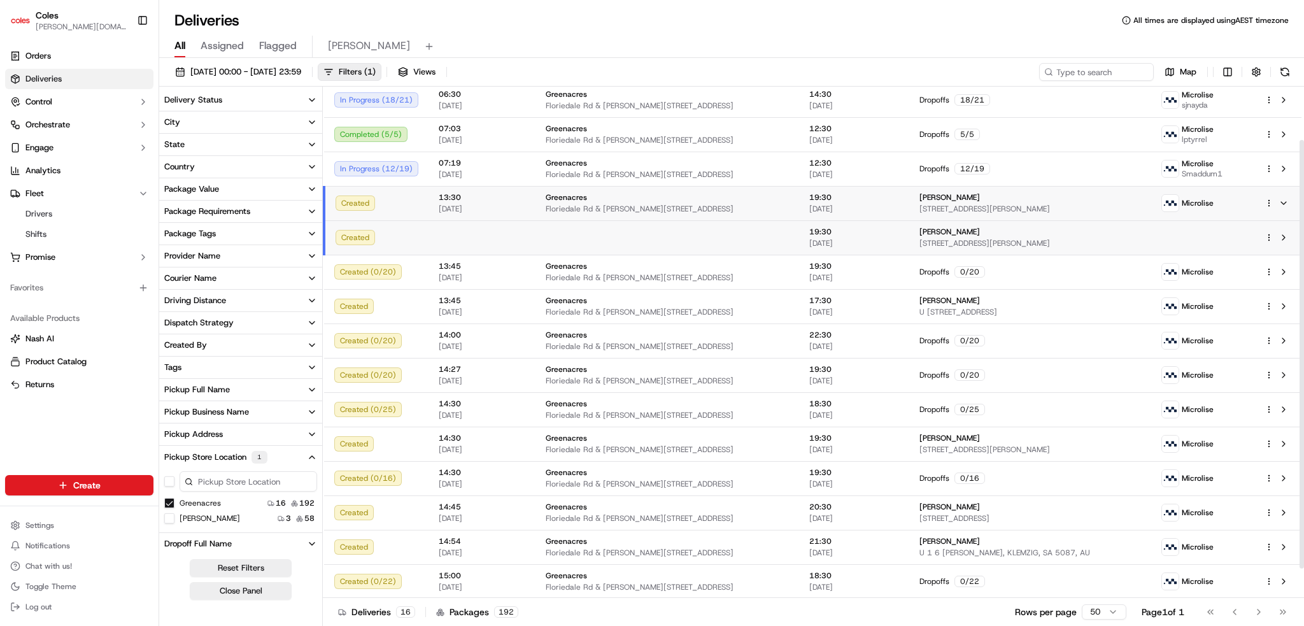
click at [1293, 201] on td at bounding box center [1277, 203] width 47 height 34
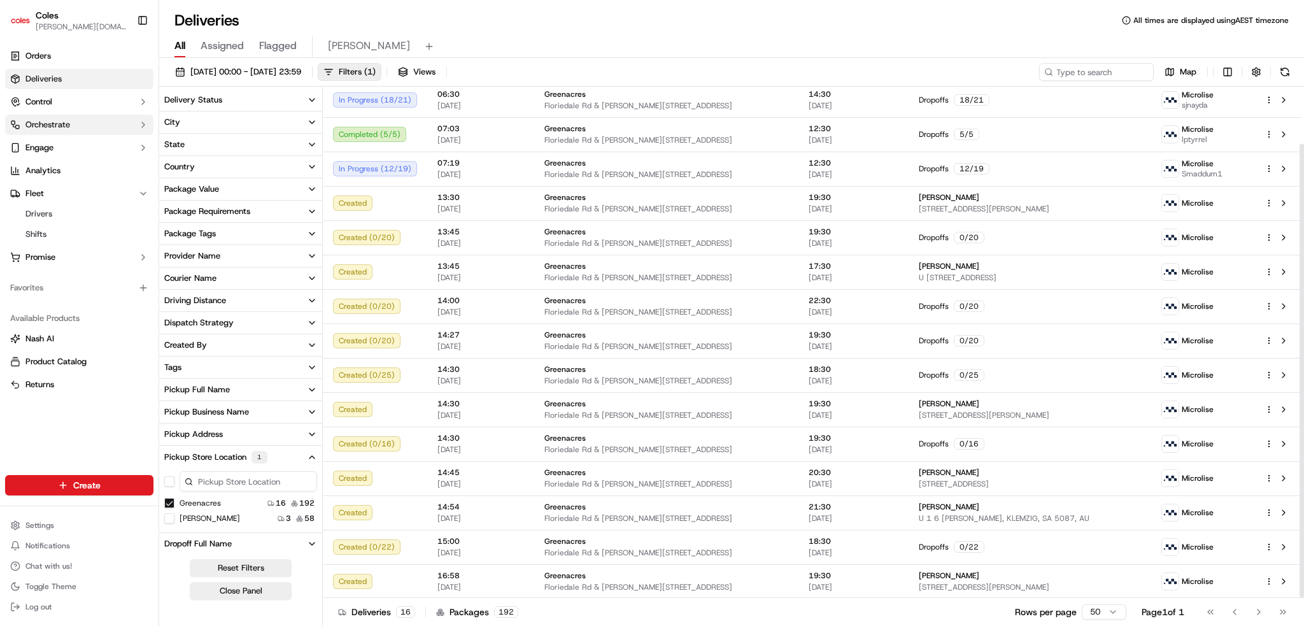
click at [1289, 231] on button at bounding box center [1283, 237] width 15 height 15
click at [1285, 234] on button at bounding box center [1283, 237] width 15 height 15
click at [1039, 238] on div "Dropoffs 0 / 20" at bounding box center [1030, 237] width 222 height 11
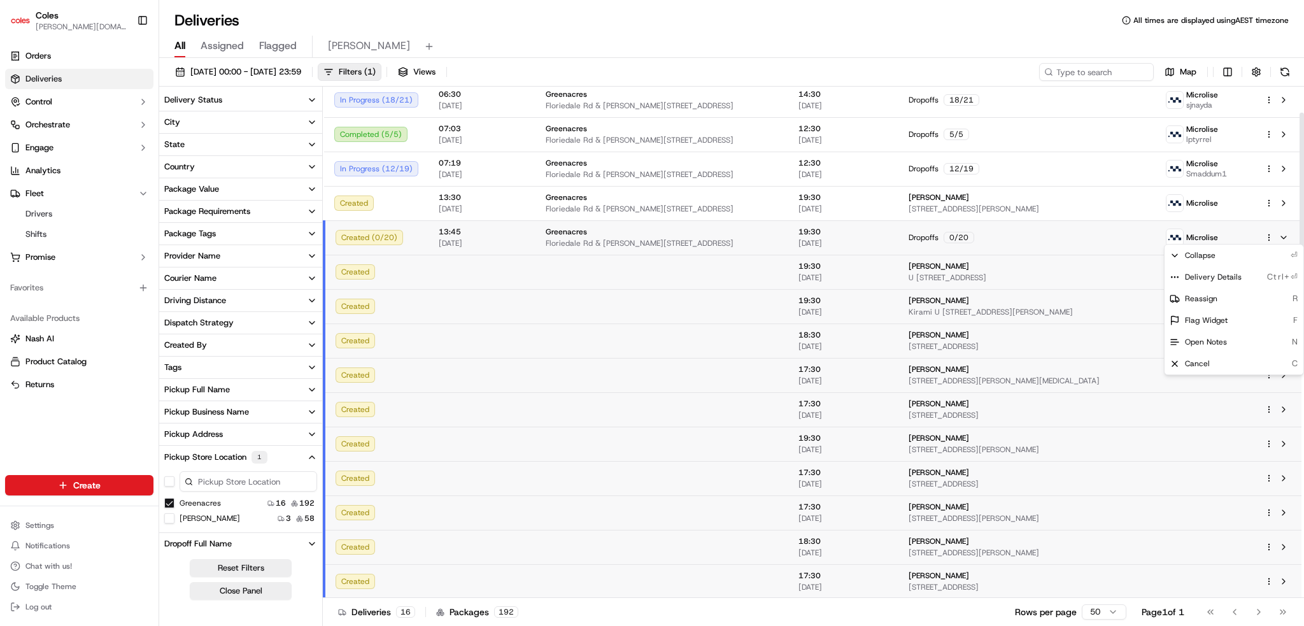
click at [1270, 238] on html "Coles clara.lu@coles.com.au Toggle Sidebar Orders Deliveries Control Orchestrat…" at bounding box center [652, 313] width 1304 height 626
click at [1192, 275] on span "Delivery Details" at bounding box center [1213, 277] width 57 height 10
click at [102, 193] on html "Coles clara.lu@coles.com.au Toggle Sidebar Orders Deliveries Control Orchestrat…" at bounding box center [652, 313] width 1304 height 626
click at [41, 239] on span "Shifts" at bounding box center [35, 234] width 21 height 11
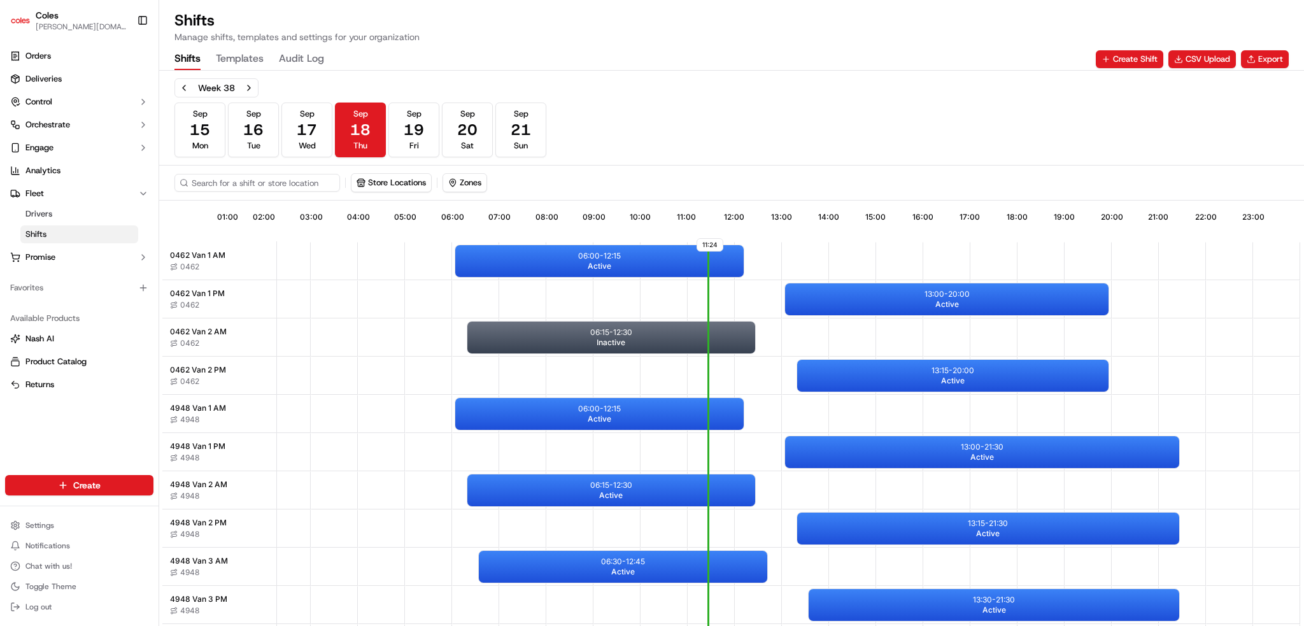
scroll to position [0, 113]
click at [876, 448] on div "13:00 - 21:30 Active" at bounding box center [982, 452] width 394 height 32
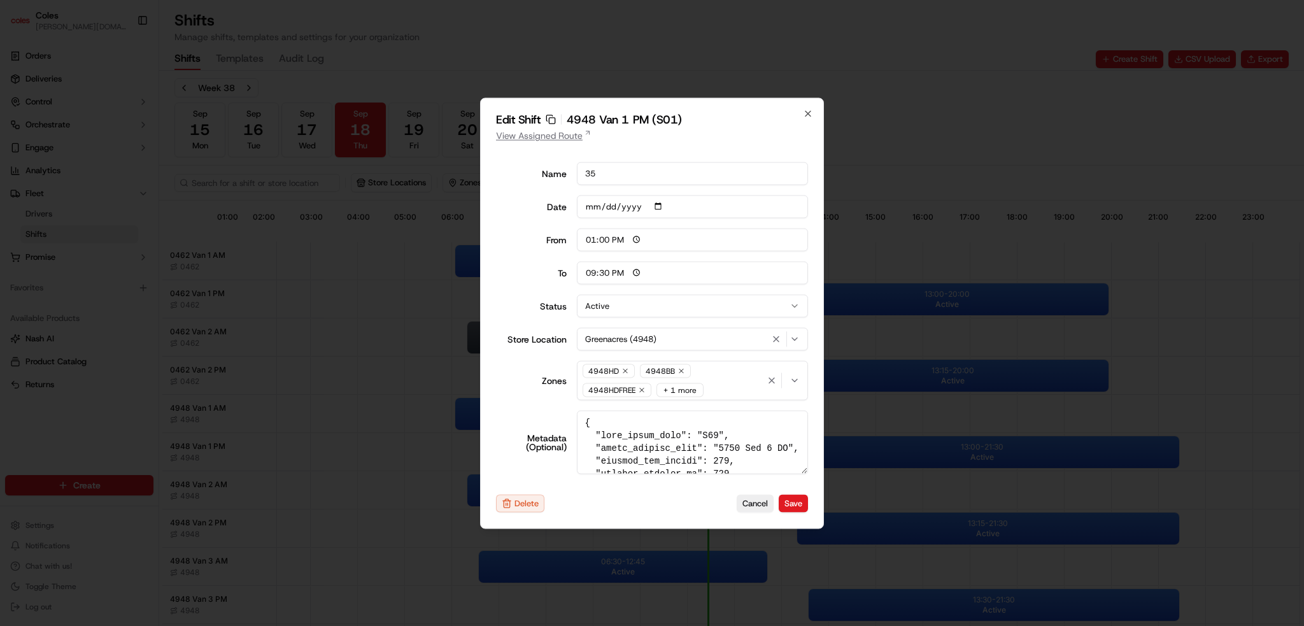
click at [573, 133] on link "View Assigned Route" at bounding box center [652, 135] width 312 height 13
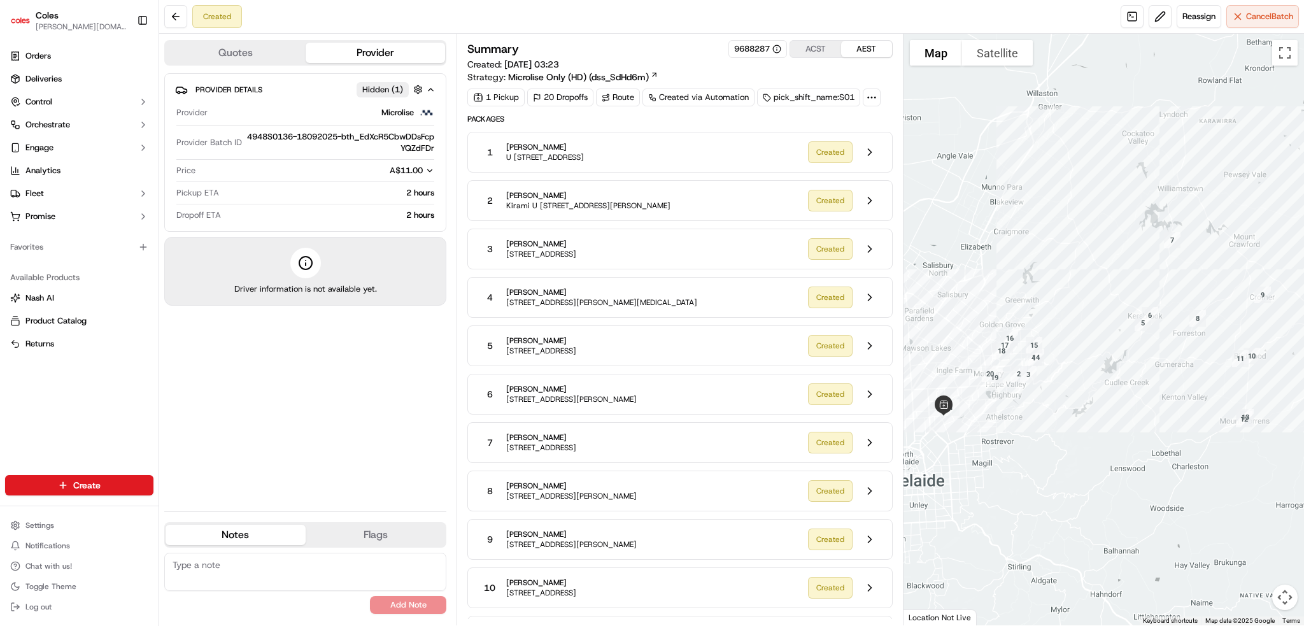
click at [876, 103] on div at bounding box center [872, 98] width 18 height 18
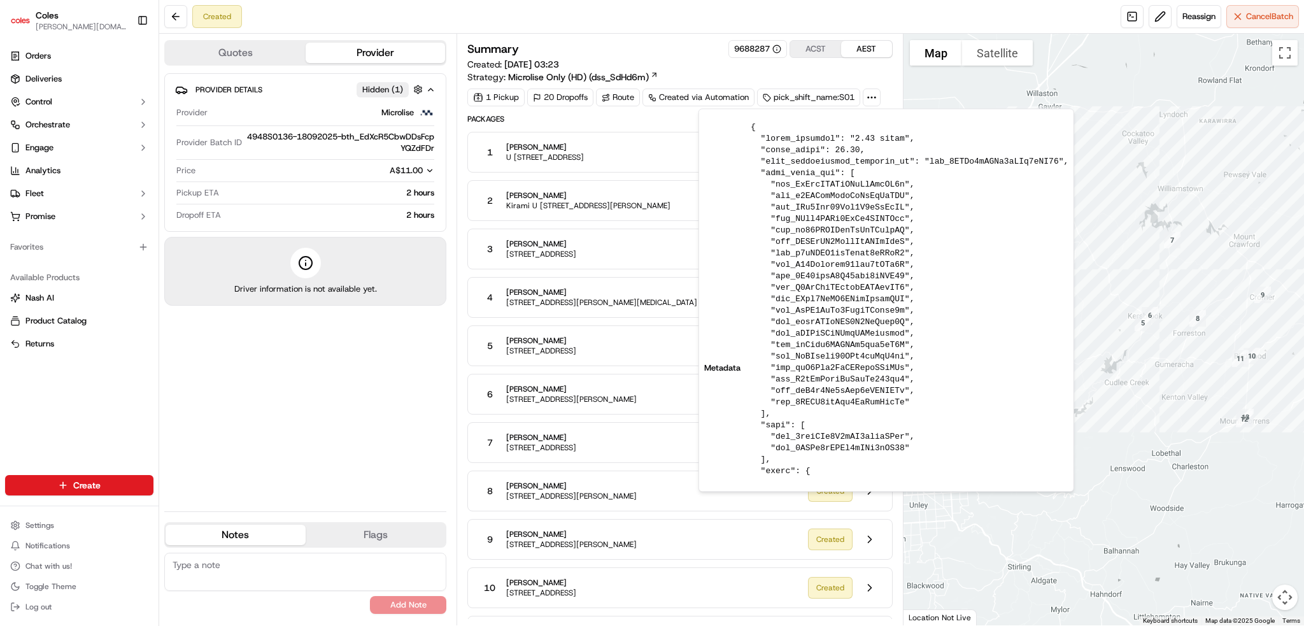
click at [876, 103] on div at bounding box center [872, 98] width 18 height 18
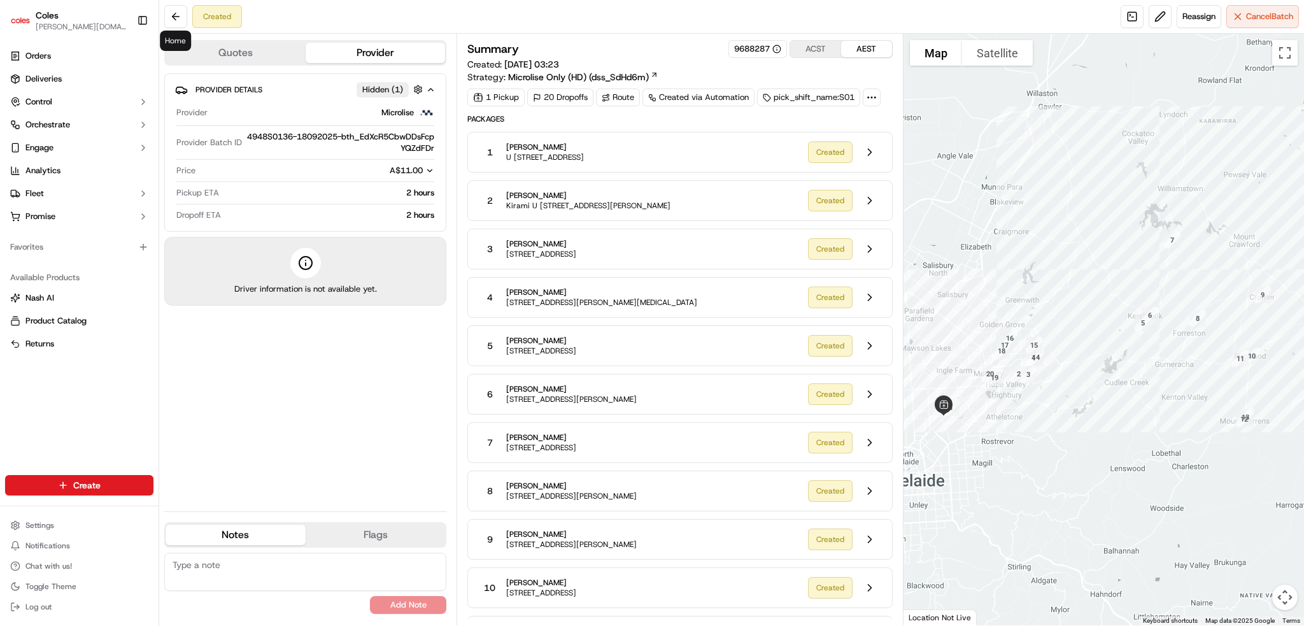
click at [185, 30] on div "Created Reassign Cancel Batch" at bounding box center [731, 17] width 1145 height 34
click at [185, 24] on button at bounding box center [175, 16] width 23 height 23
